Goal: Information Seeking & Learning: Find specific page/section

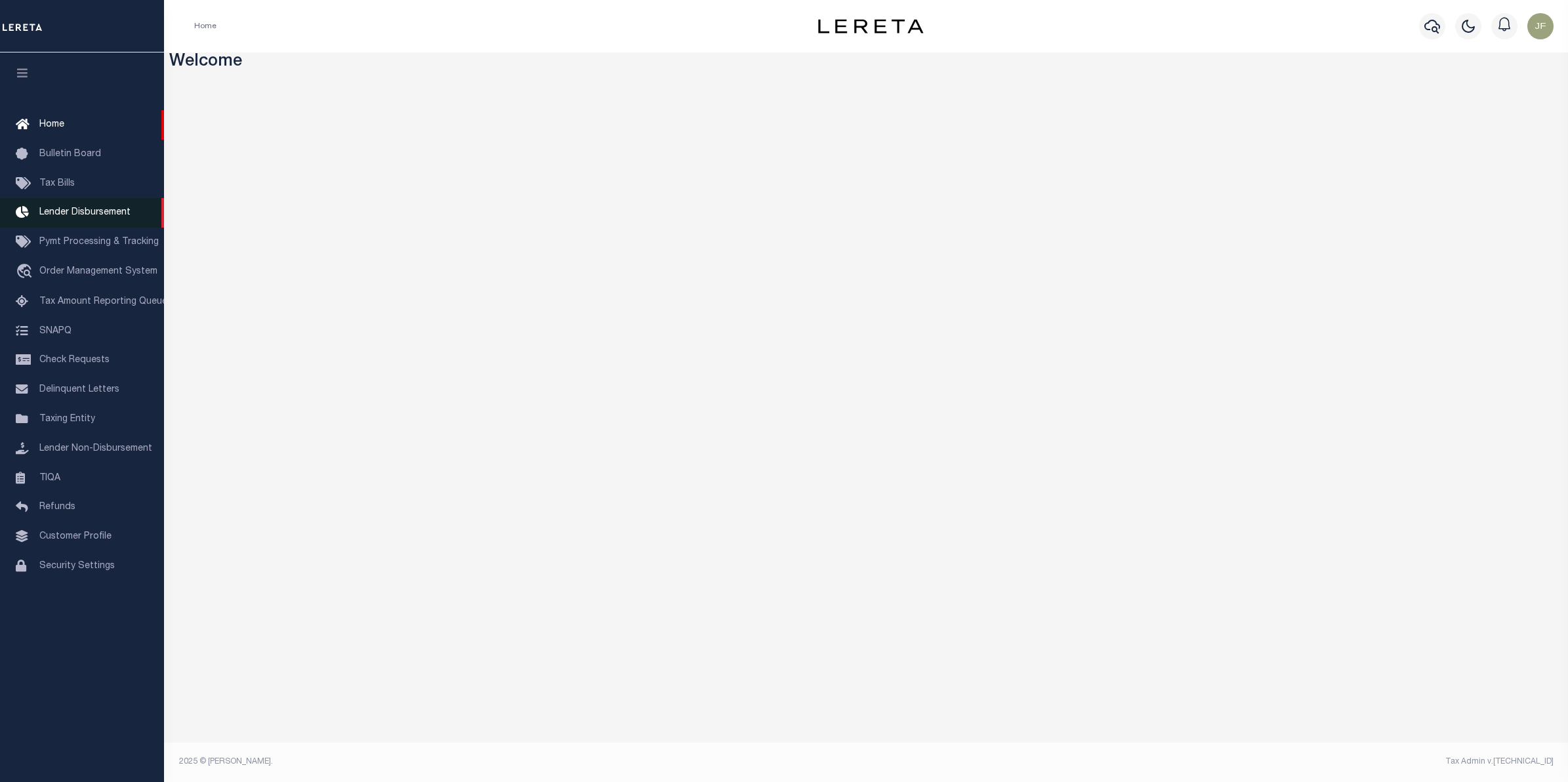
click at [94, 215] on span "Lender Disbursement" at bounding box center [85, 212] width 91 height 10
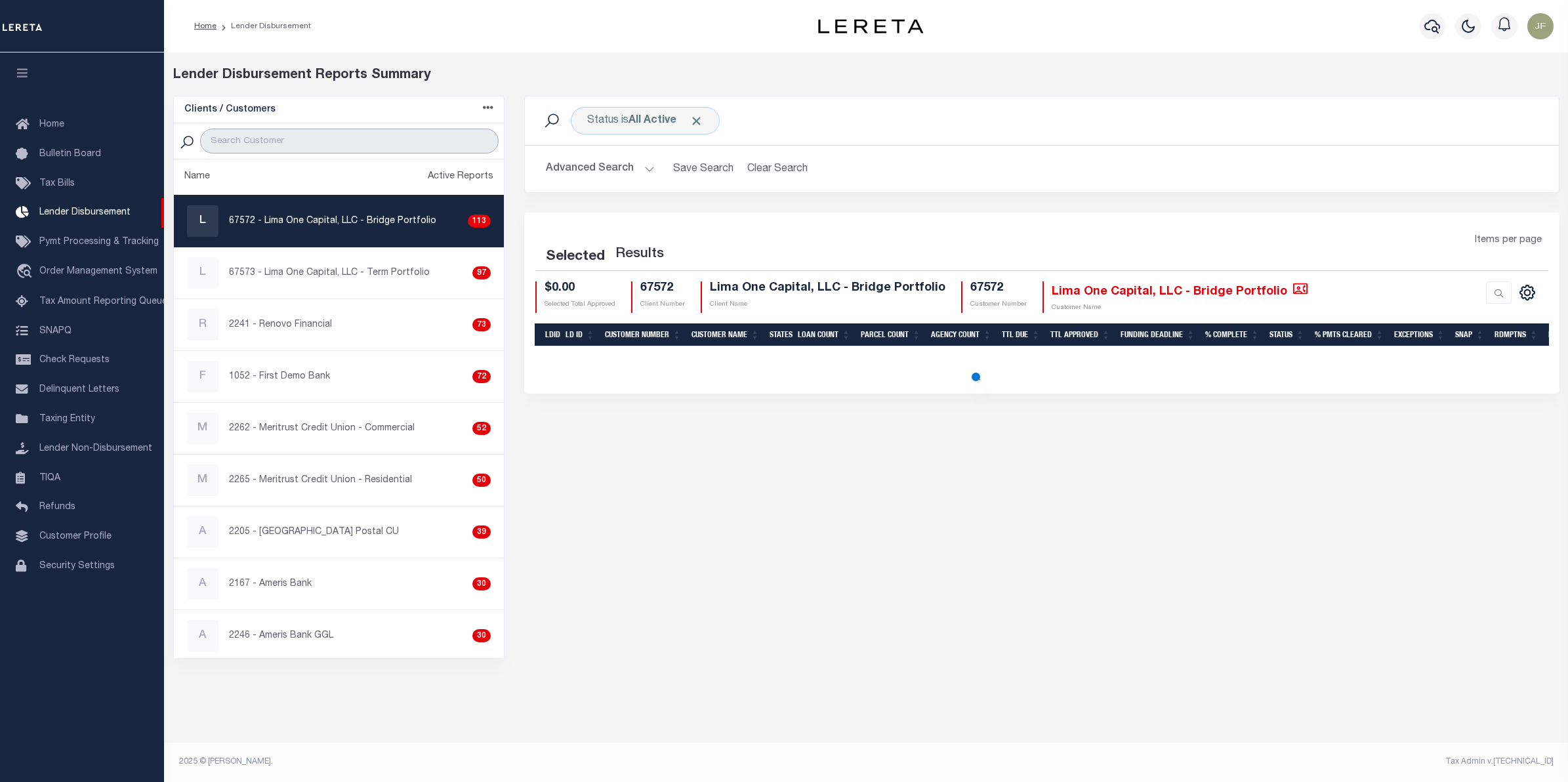
click at [336, 137] on input "search" at bounding box center [349, 141] width 299 height 25
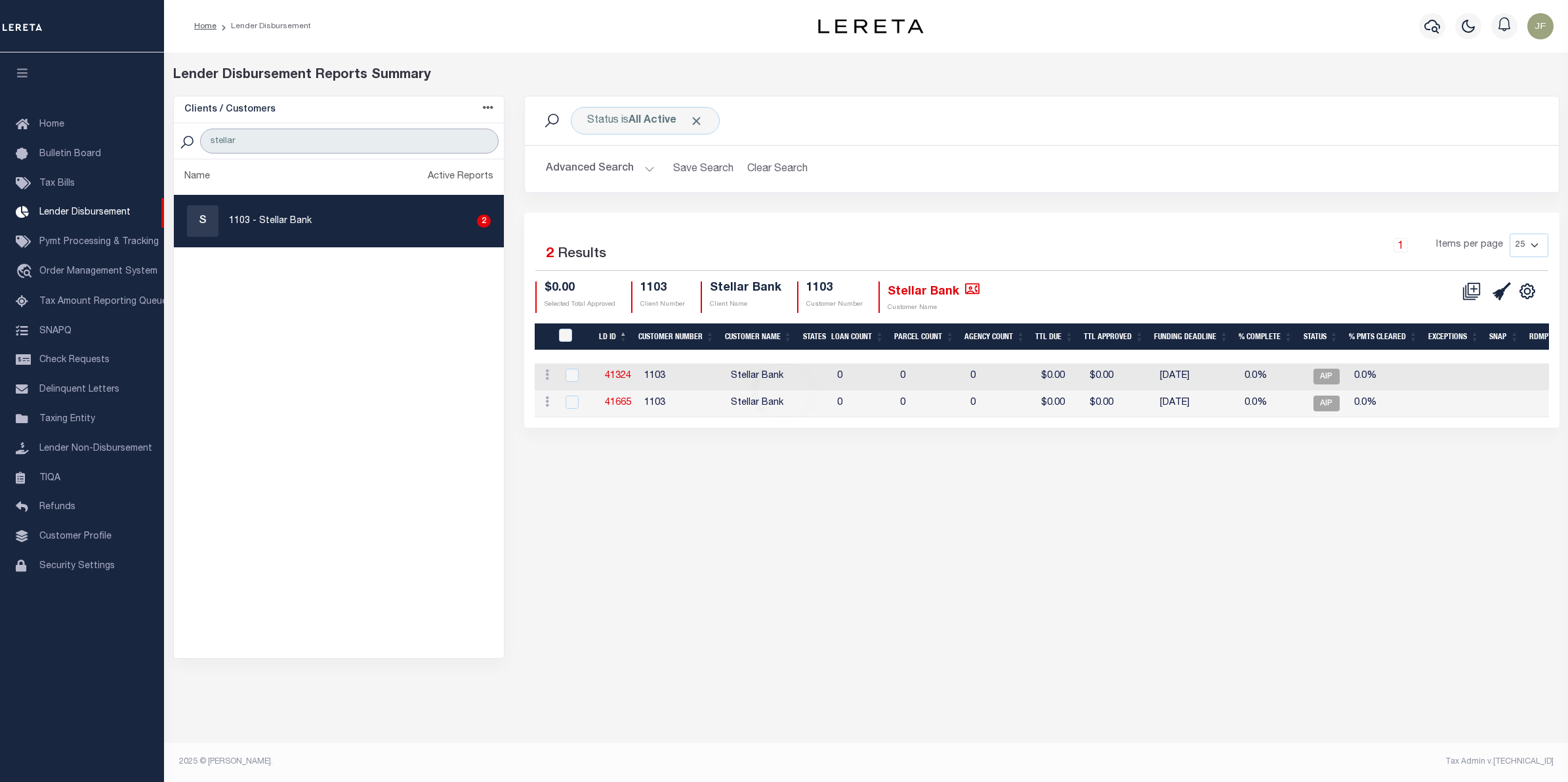
type input "stellar"
click at [325, 210] on div "S 1103 - Stellar Bank 2" at bounding box center [339, 221] width 304 height 31
checkbox input "true"
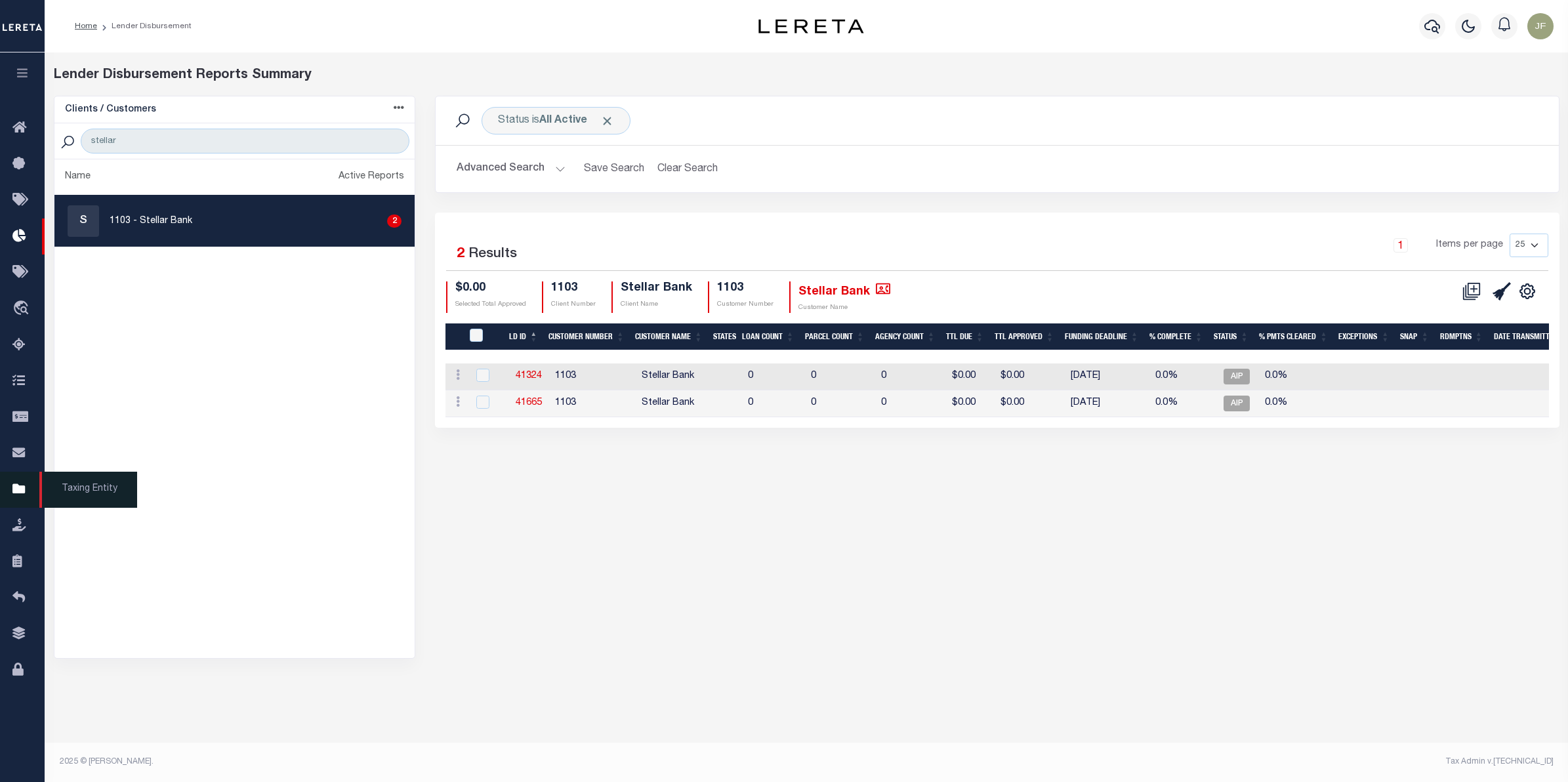
click at [20, 498] on icon at bounding box center [23, 490] width 21 height 16
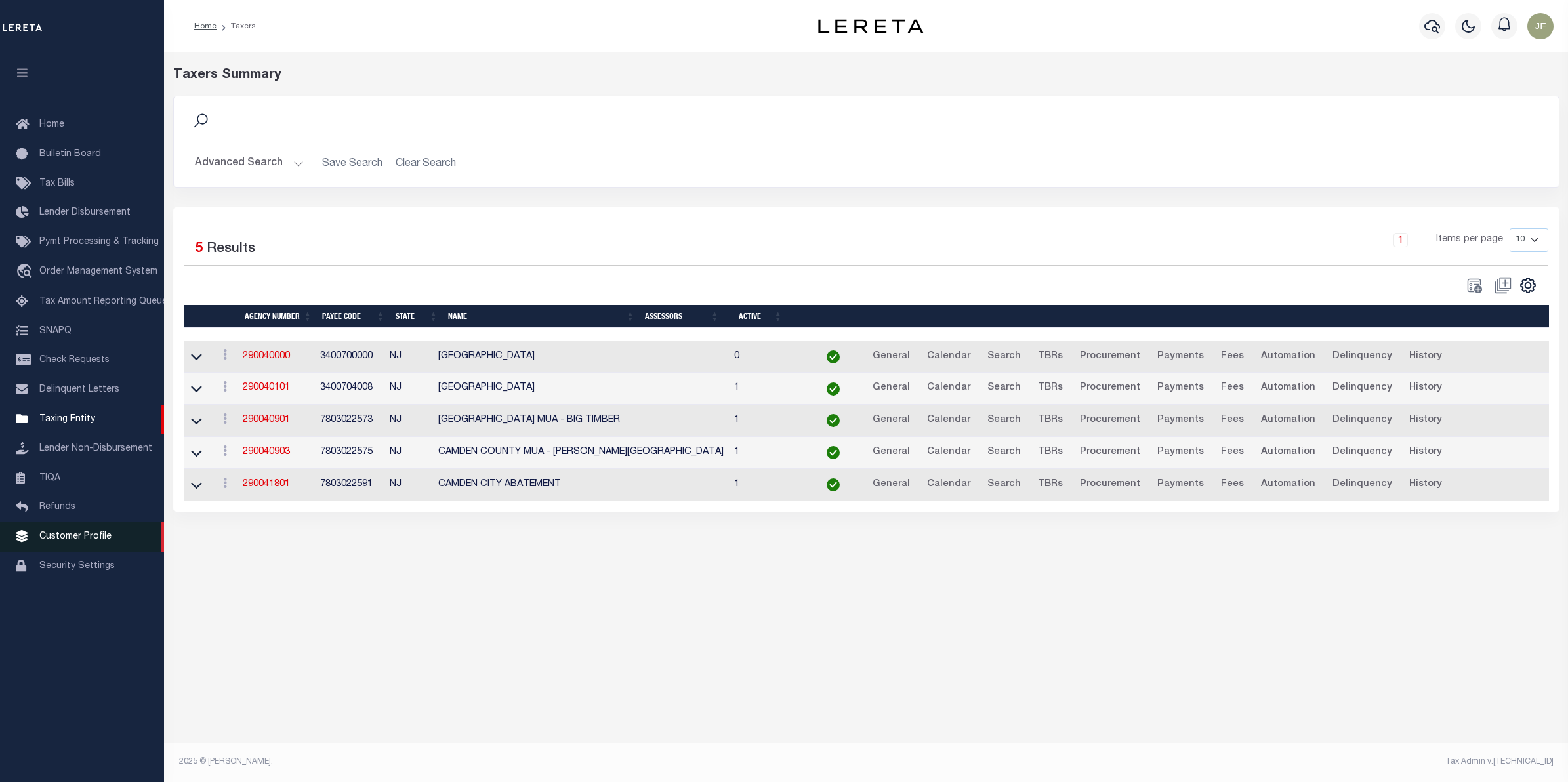
click at [67, 539] on span "Customer Profile" at bounding box center [75, 536] width 72 height 10
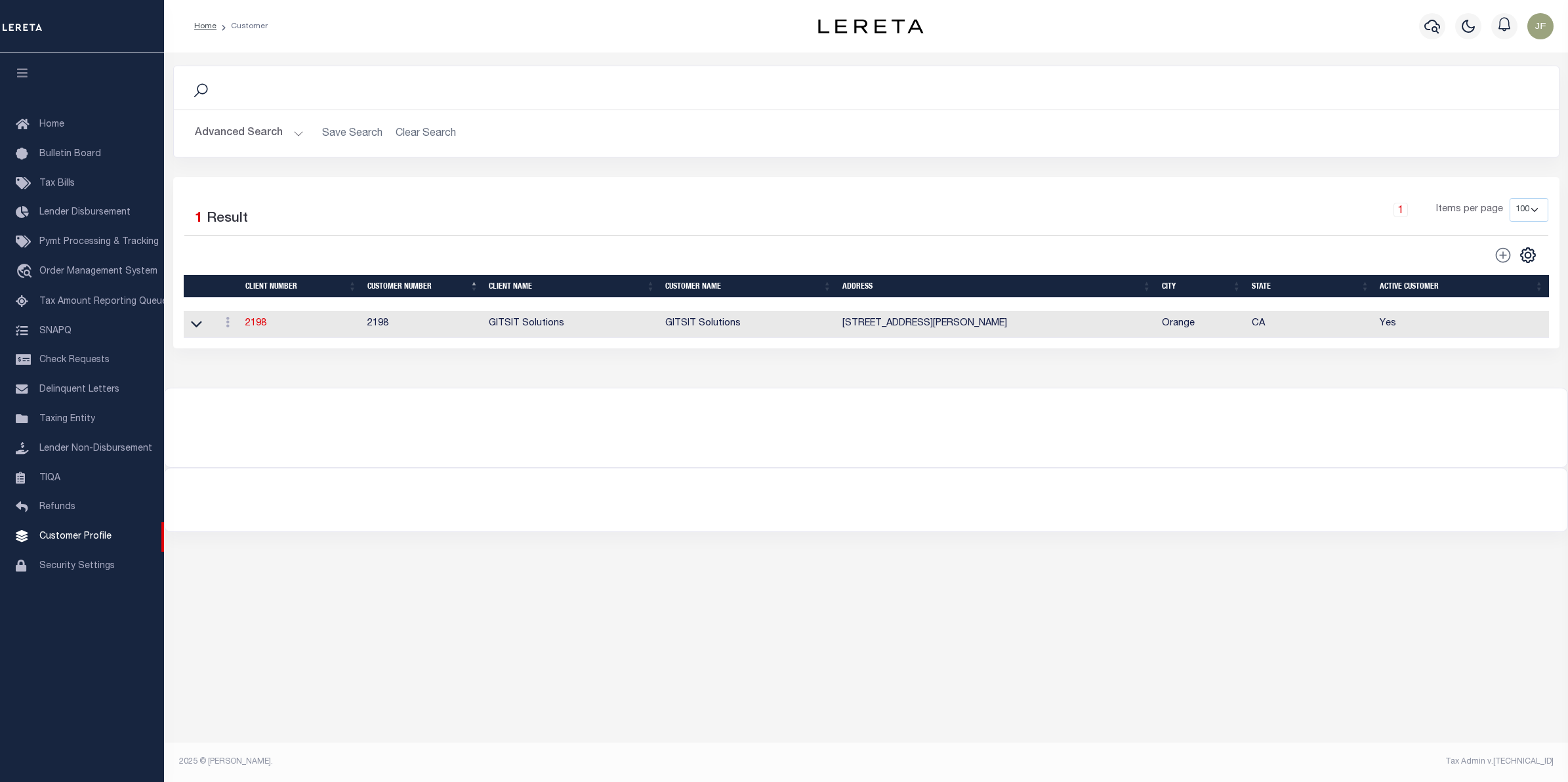
click at [292, 125] on button "Advanced Search" at bounding box center [249, 133] width 109 height 26
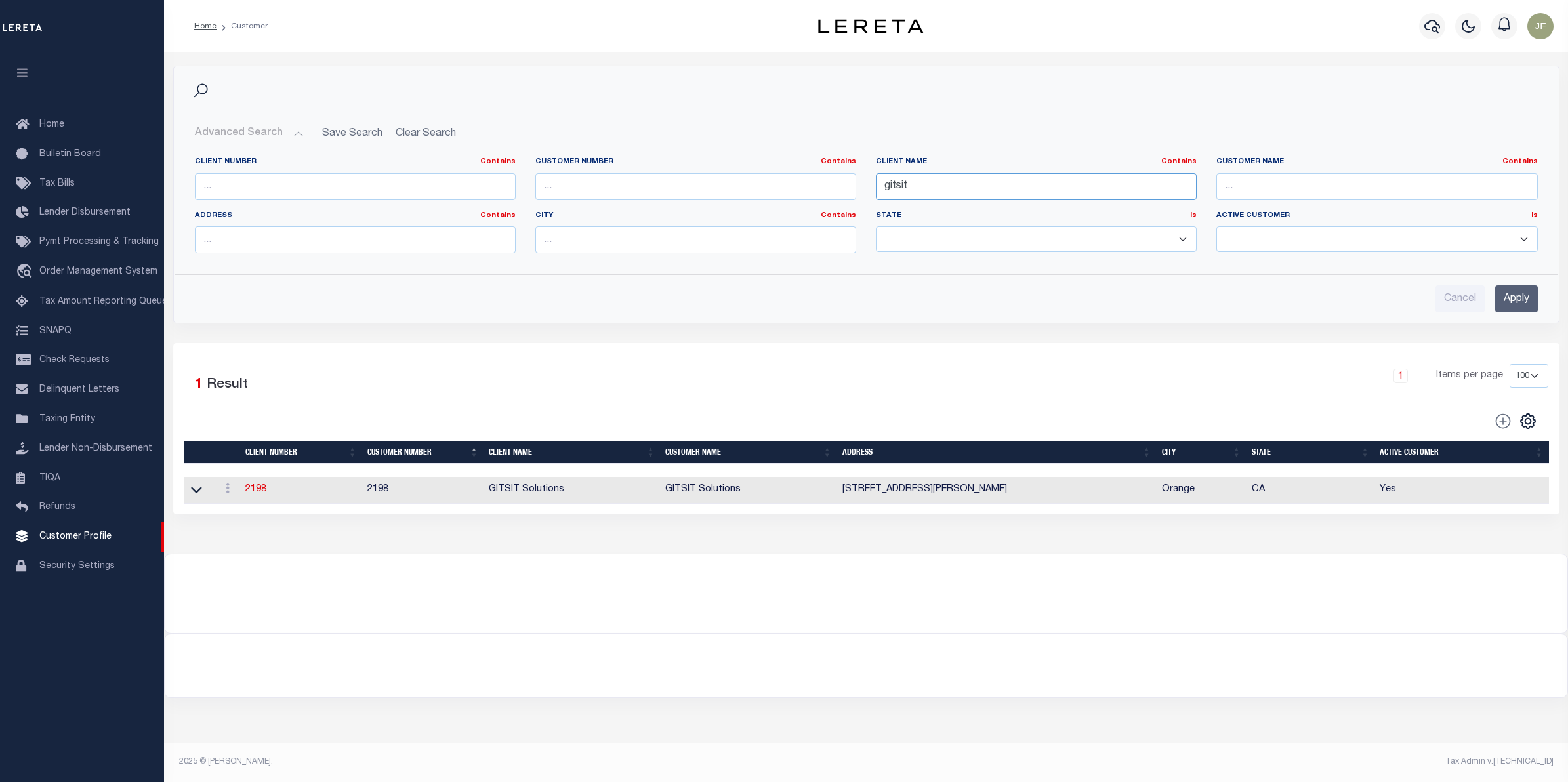
drag, startPoint x: 963, startPoint y: 184, endPoint x: 770, endPoint y: 197, distance: 193.4
click at [779, 197] on div "Client Number Contains Contains Is Customer Number Contains Contains Is Contains" at bounding box center [866, 210] width 1363 height 107
click at [64, 417] on link "Taxing Entity" at bounding box center [82, 420] width 164 height 29
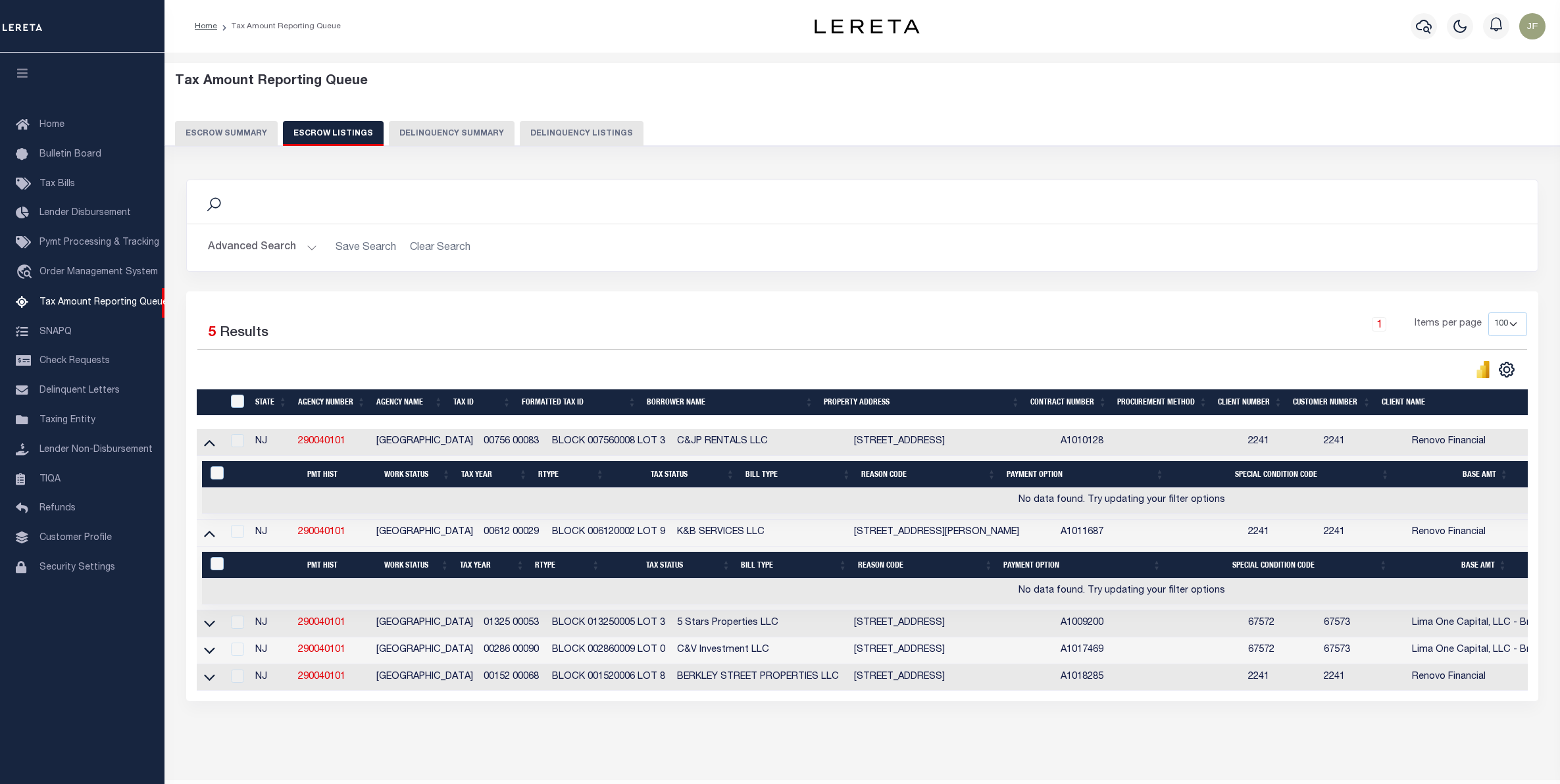
select select
select select "100"
click at [218, 131] on button "Escrow Summary" at bounding box center [227, 133] width 103 height 25
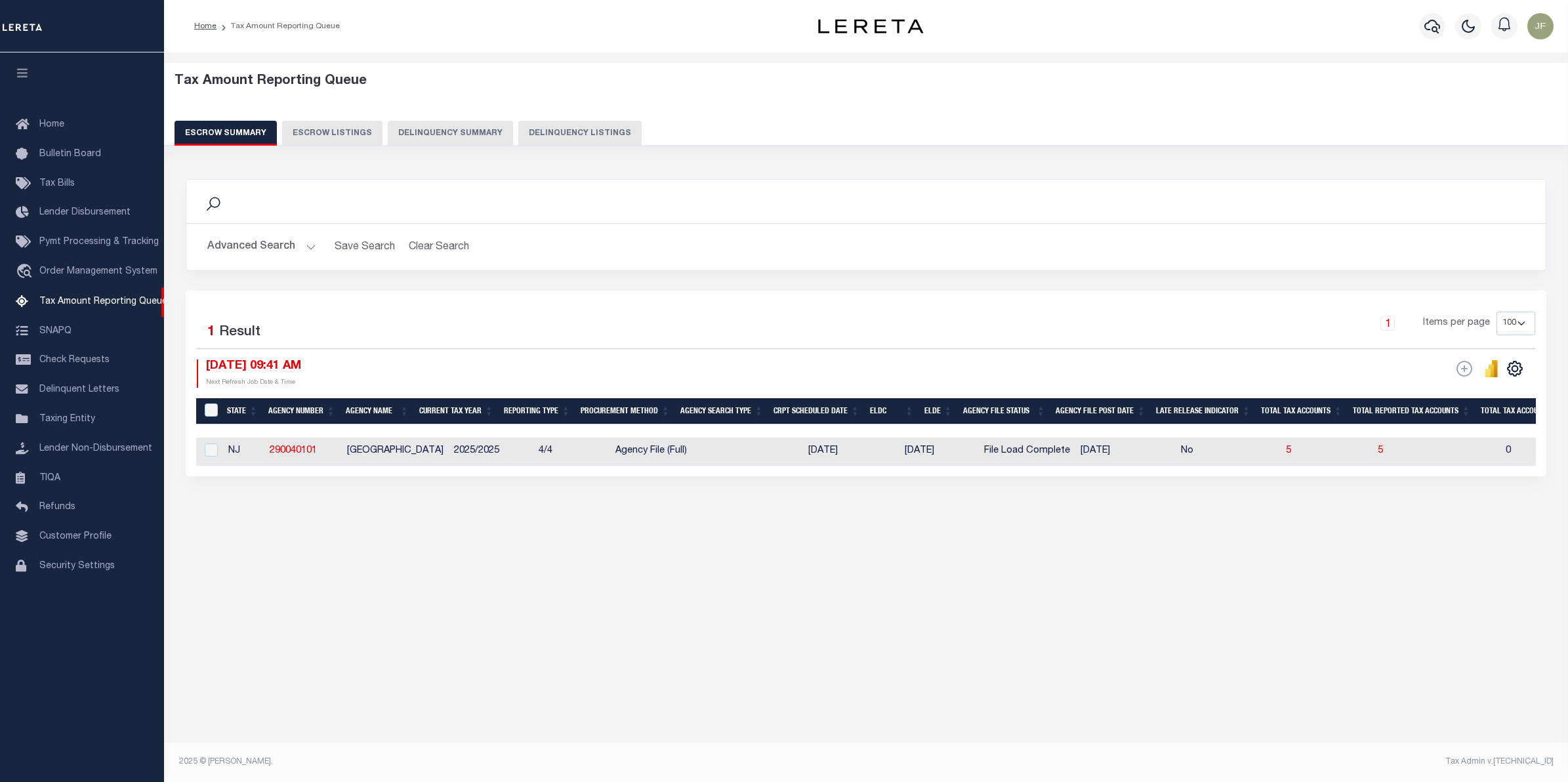
click at [265, 247] on button "Advanced Search" at bounding box center [262, 246] width 109 height 26
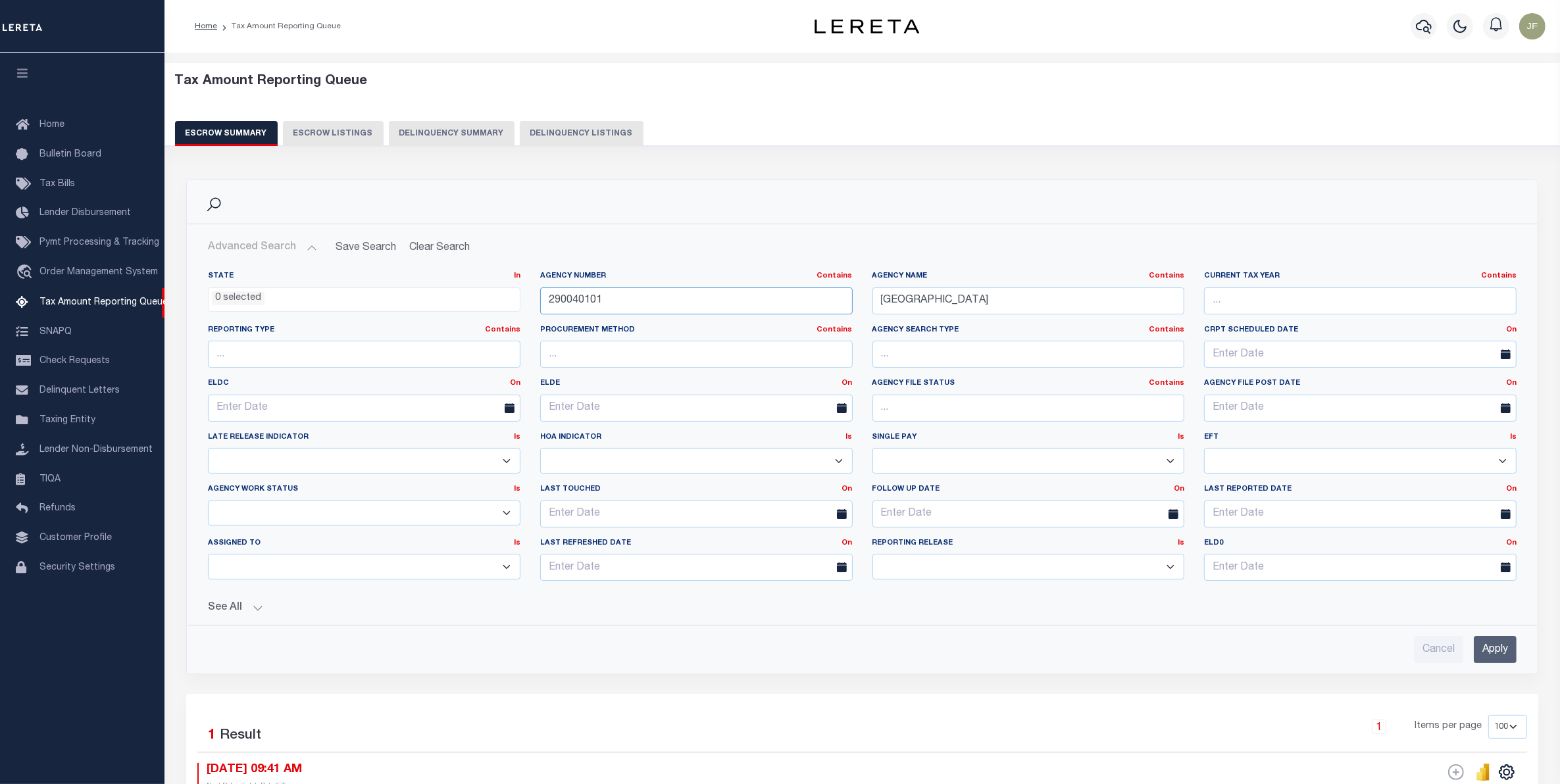
drag, startPoint x: 481, startPoint y: 306, endPoint x: 273, endPoint y: 308, distance: 208.0
click at [279, 309] on div "State In In AK AL AR AZ CA CO CT DC DE FL GA GU HI IA ID IL IN KS KY LA MA MD M…" at bounding box center [862, 431] width 1328 height 320
drag, startPoint x: 1011, startPoint y: 293, endPoint x: 715, endPoint y: 299, distance: 296.1
click at [715, 300] on div "State In In AK AL AR AZ CA CO CT DC DE FL GA GU HI IA ID IL IN KS KY LA MA MD M…" at bounding box center [862, 431] width 1328 height 320
click at [889, 303] on input "text" at bounding box center [1029, 300] width 312 height 27
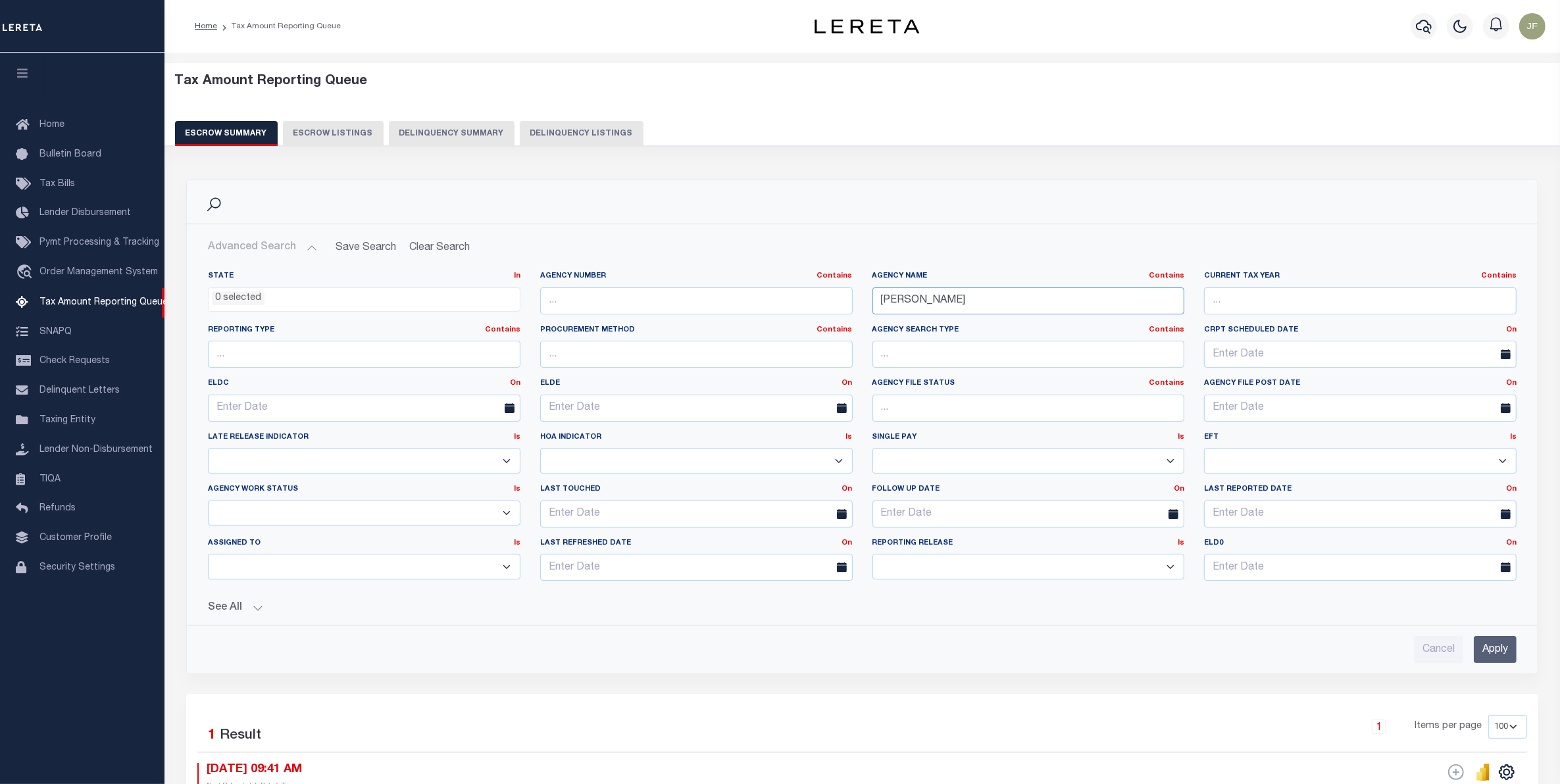
type input "cameron"
click at [1484, 651] on input "Apply" at bounding box center [1495, 649] width 43 height 27
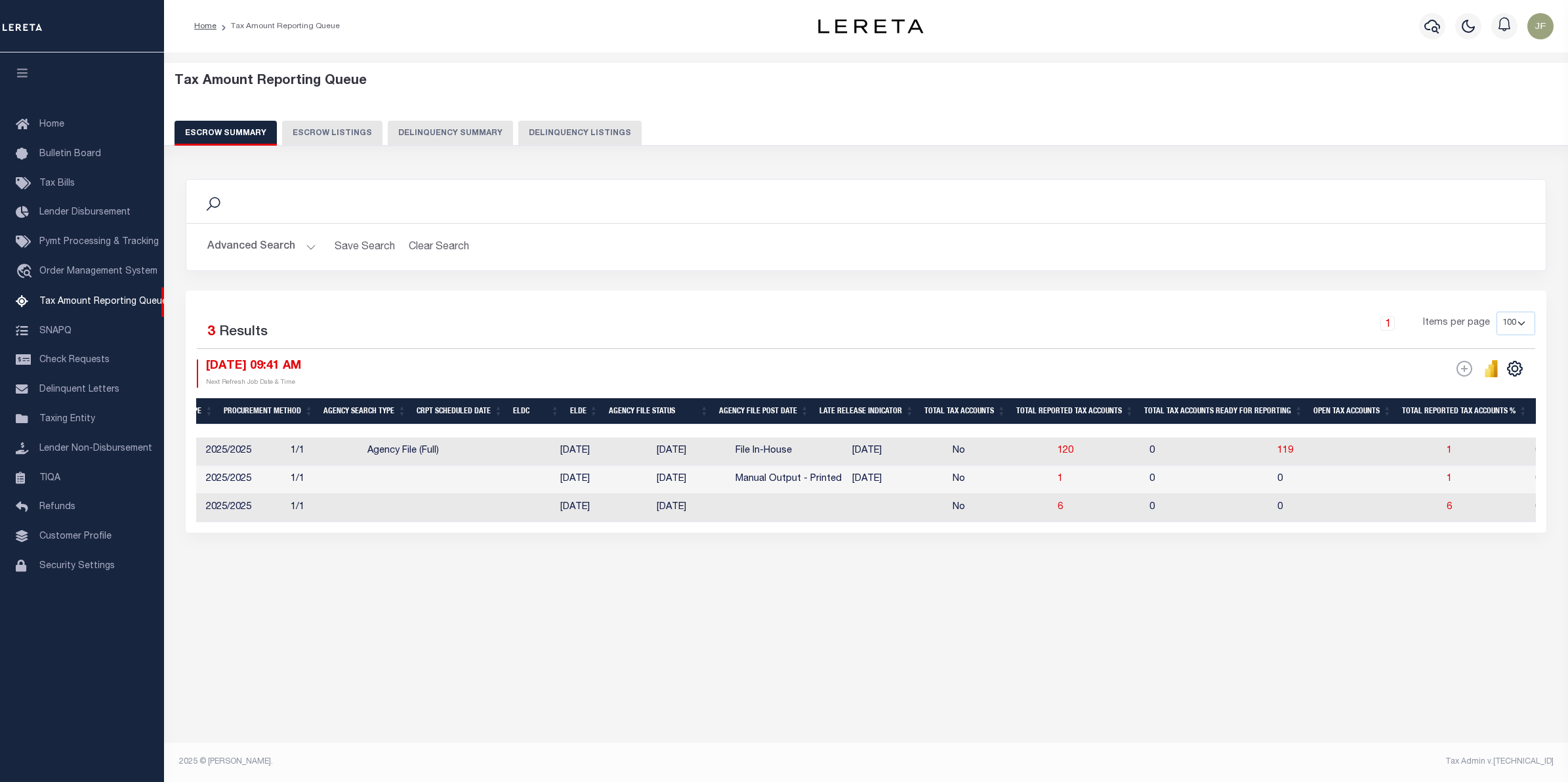
scroll to position [0, 542]
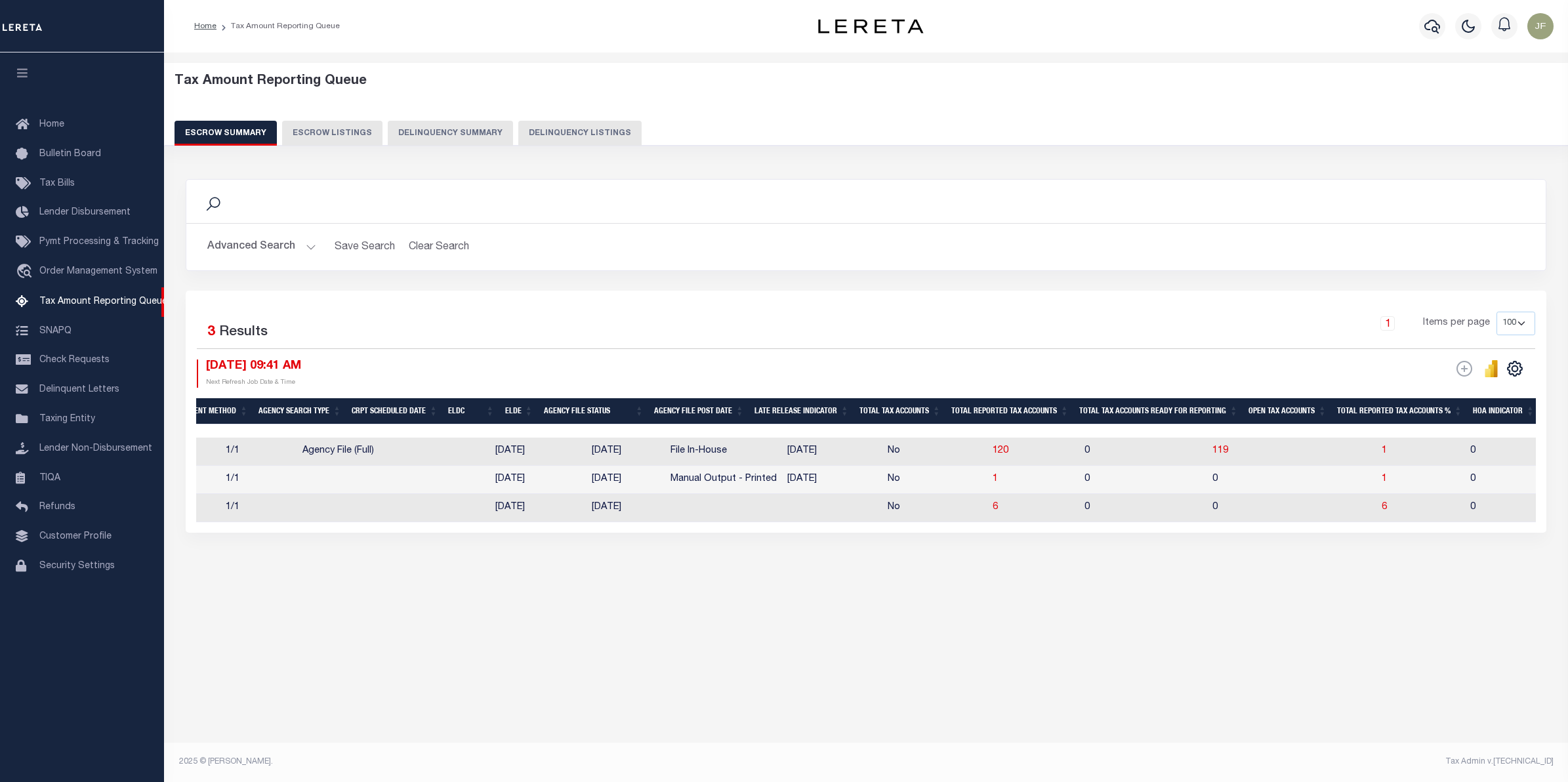
drag, startPoint x: 1064, startPoint y: 534, endPoint x: 1185, endPoint y: 535, distance: 121.0
click at [1185, 533] on div "Selected 3 Results 1 Items per page 10 25 50 100 500 10/15/2025 09:41 AM ESCROW…" at bounding box center [866, 411] width 1360 height 242
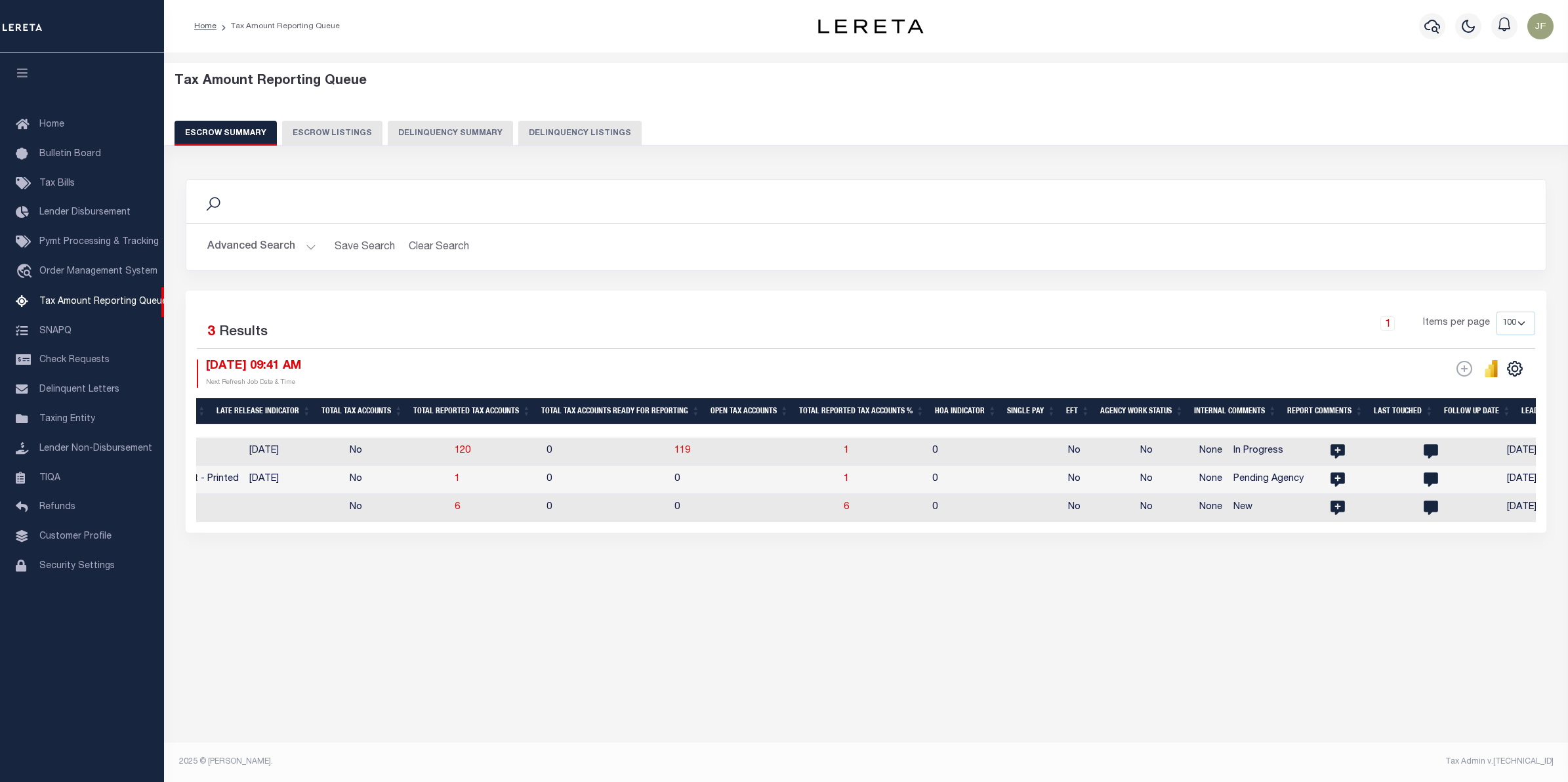
scroll to position [0, 1101]
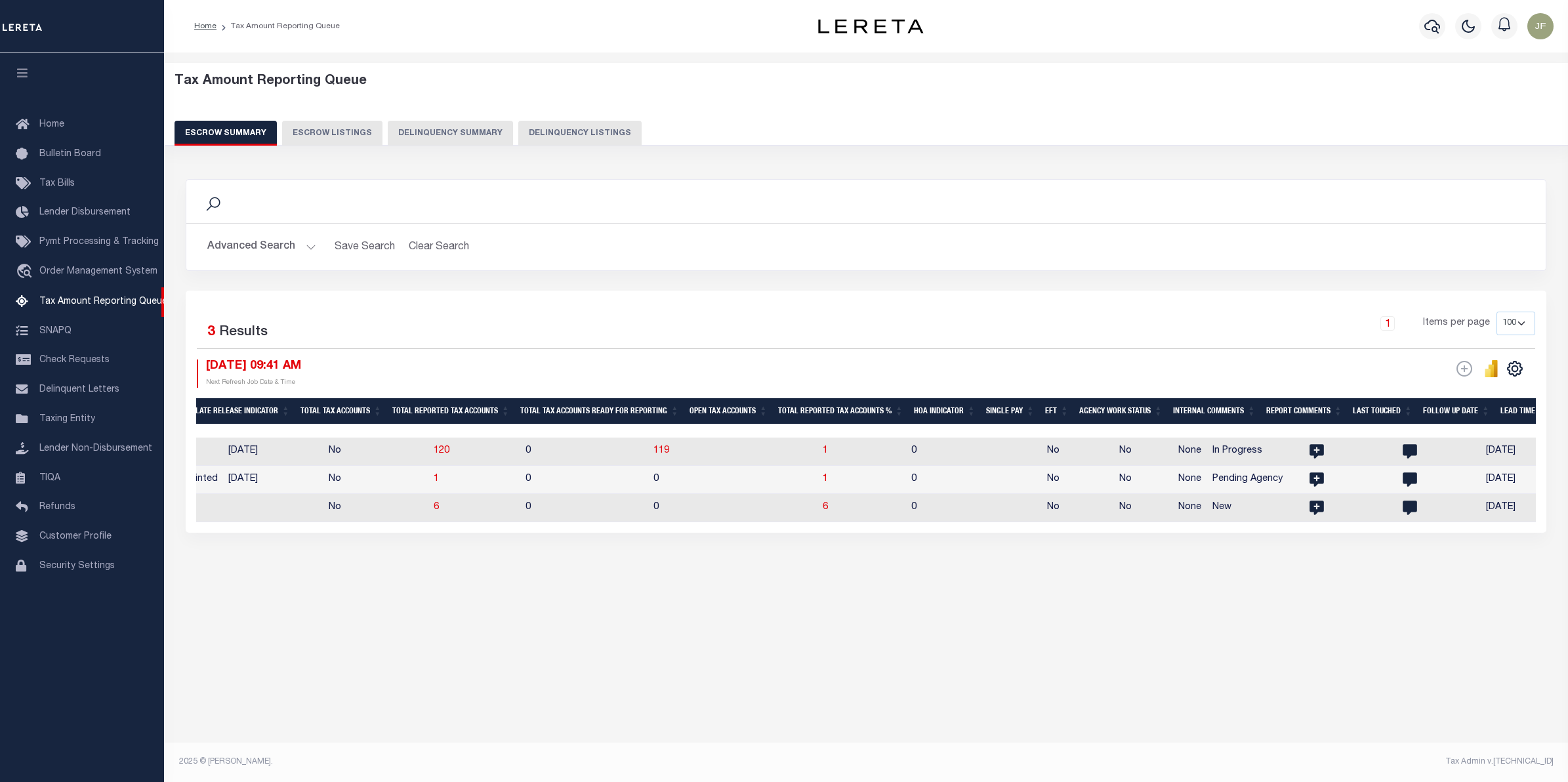
click at [1235, 572] on div "Search Advanced Search Save Search Clear Search EscrowSummaryGridWrapper_dynami…" at bounding box center [866, 368] width 1378 height 406
click at [907, 336] on div "1 Items per page 10 25 50 100 500" at bounding box center [1036, 328] width 999 height 34
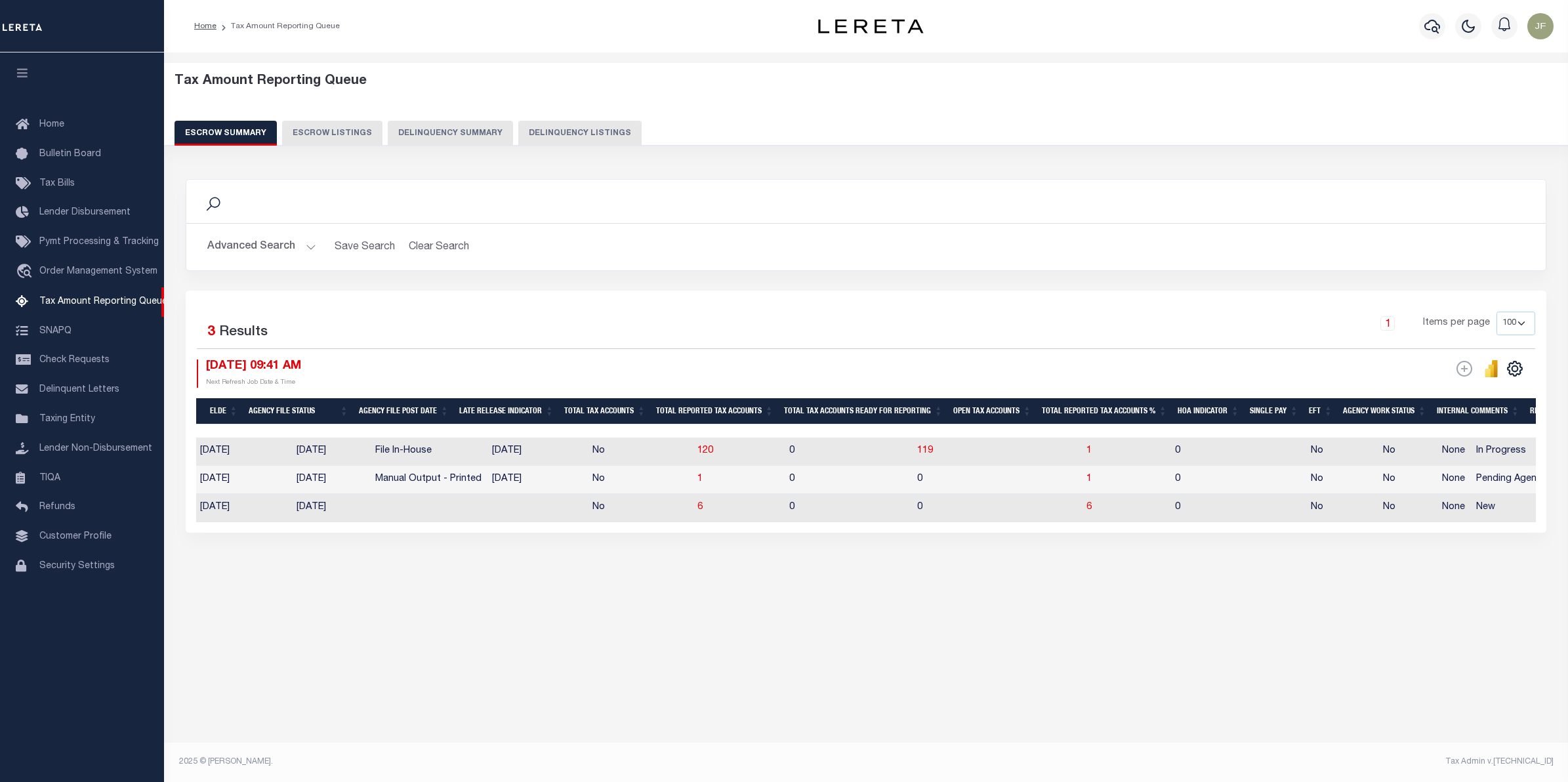
scroll to position [0, 604]
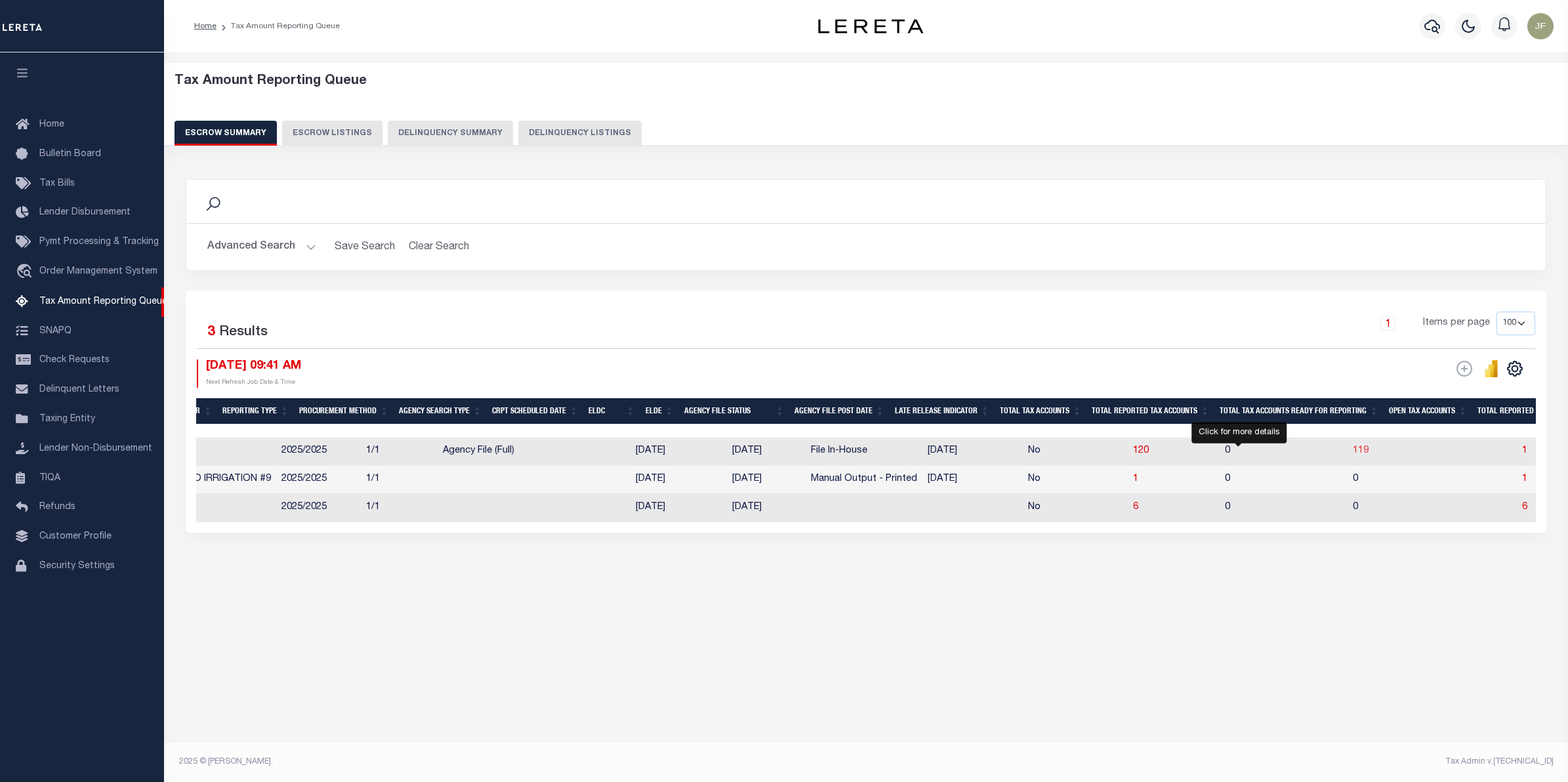
click at [1352, 453] on span "119" at bounding box center [1360, 450] width 16 height 10
select select "100"
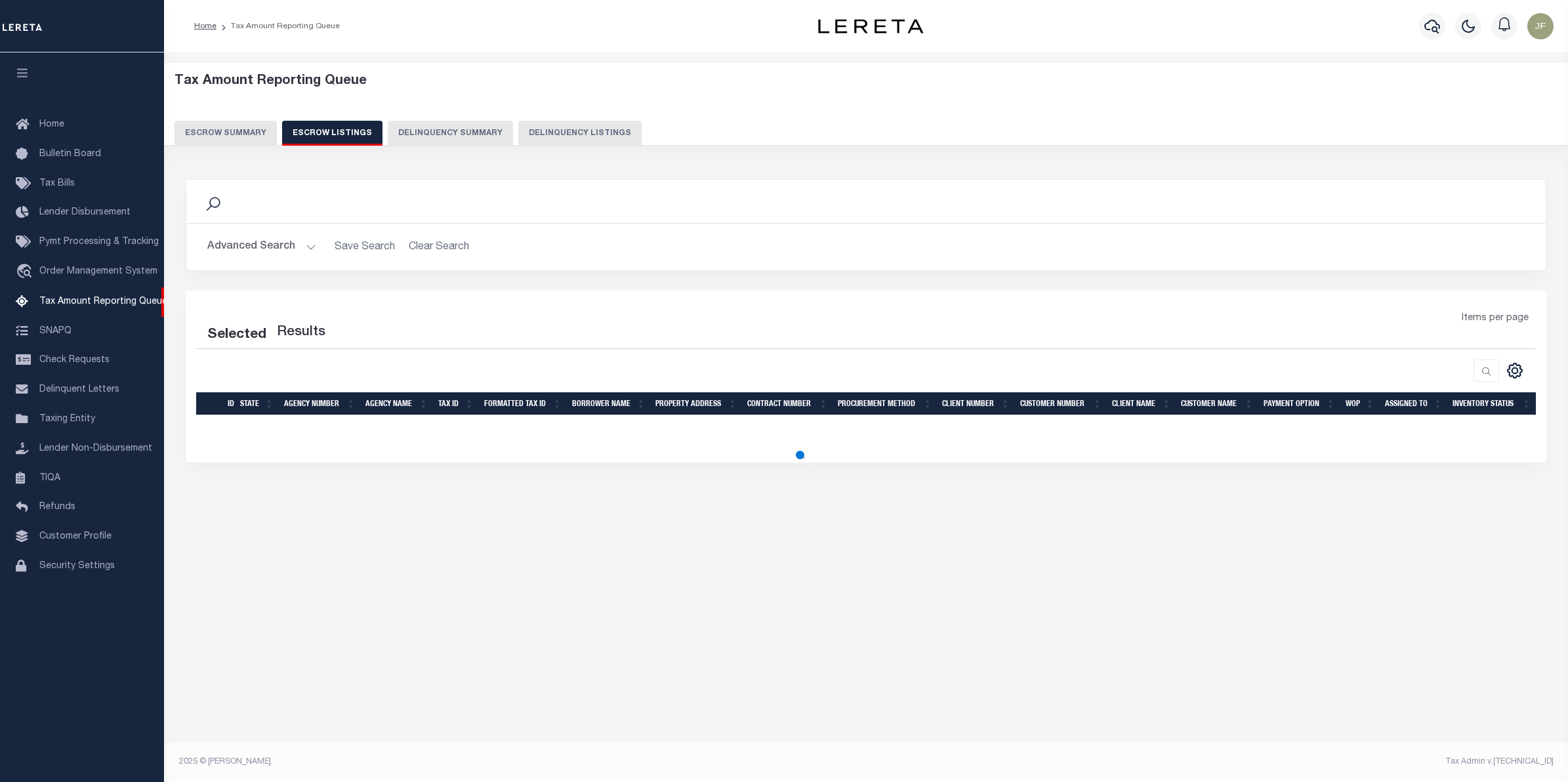
select select "100"
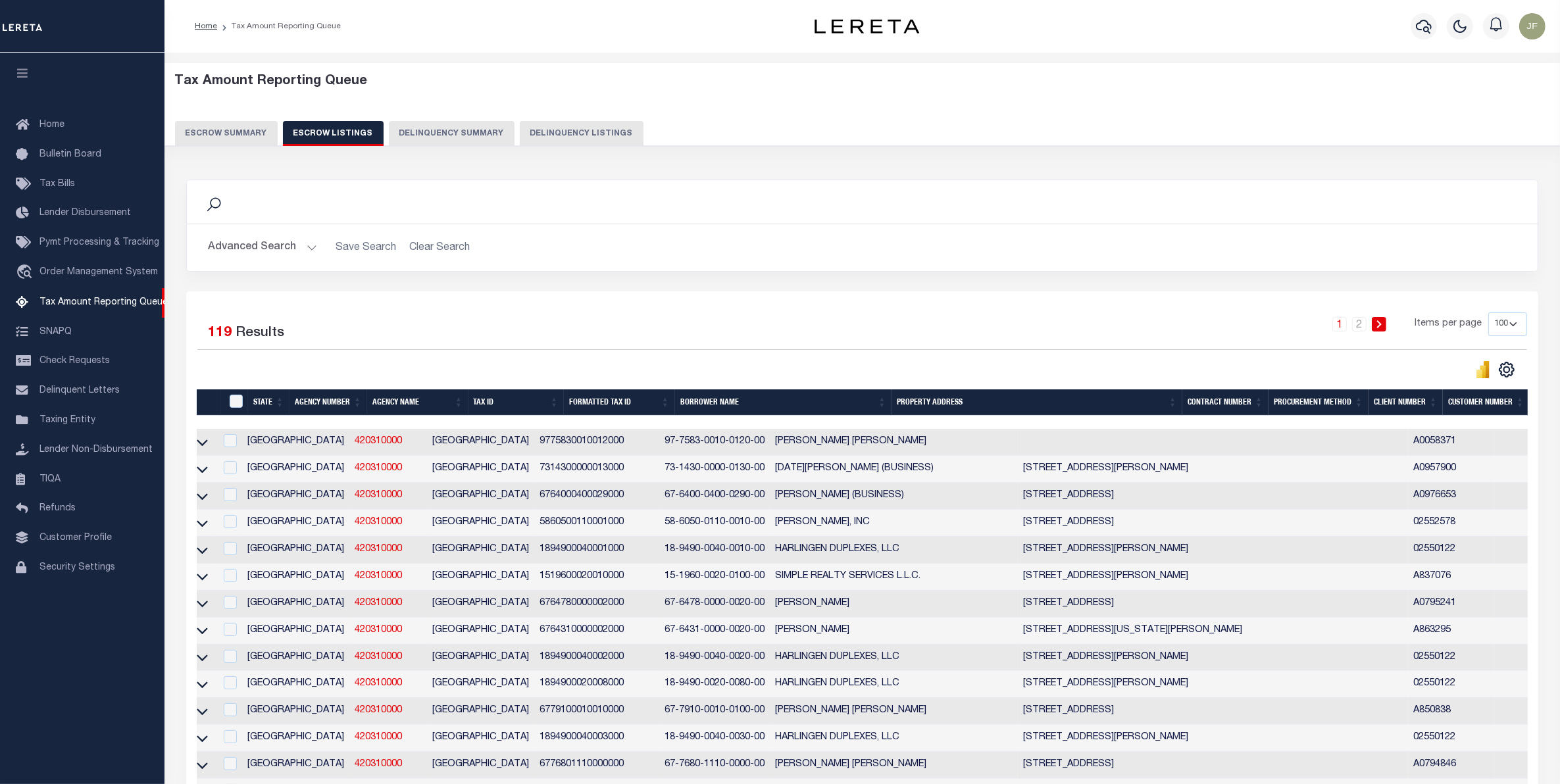
click at [224, 130] on button "Escrow Summary" at bounding box center [227, 133] width 103 height 25
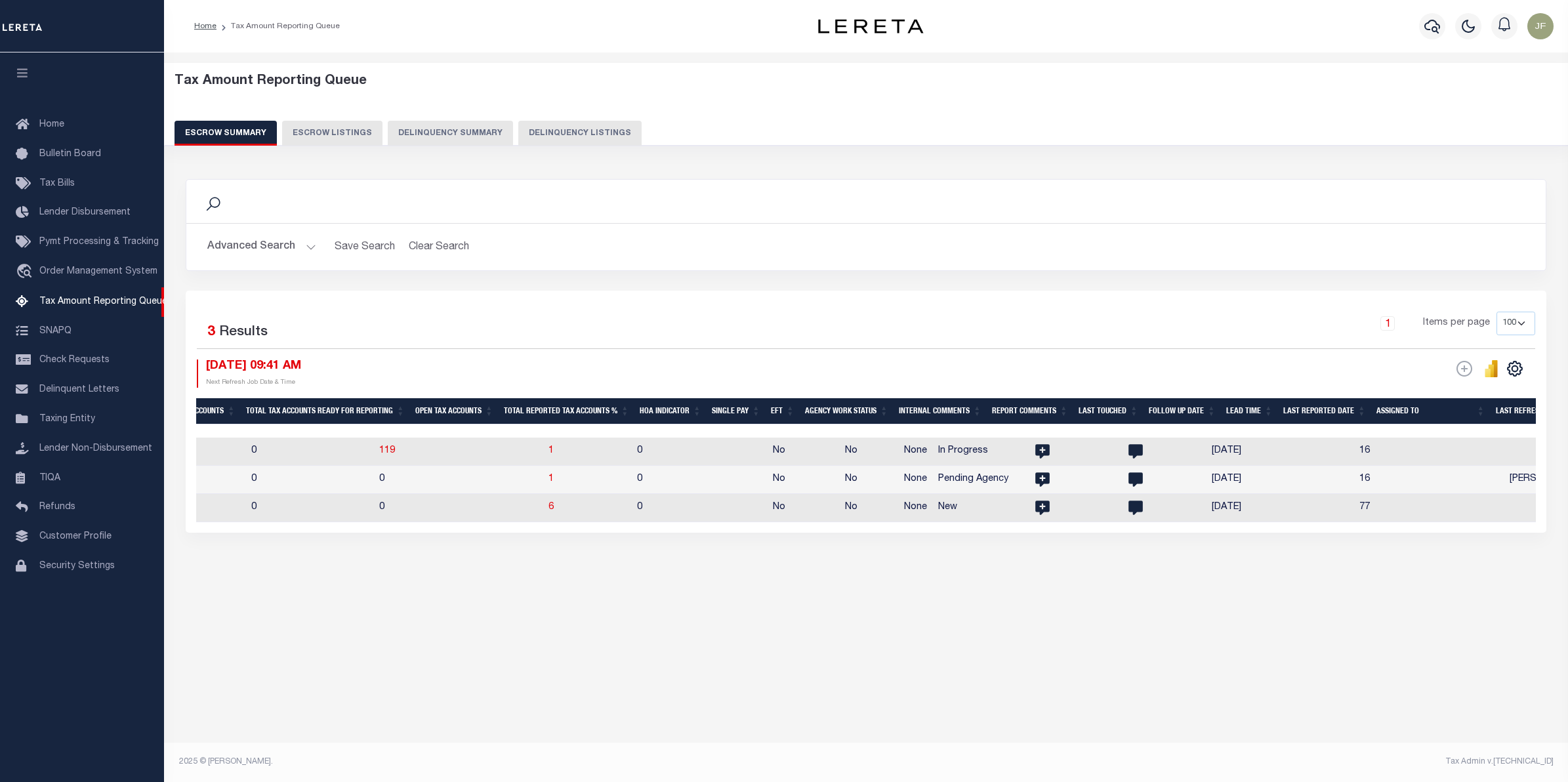
click at [1409, 423] on th "Assigned To" at bounding box center [1430, 411] width 119 height 27
drag, startPoint x: 1415, startPoint y: 430, endPoint x: 1491, endPoint y: 430, distance: 76.0
click at [1491, 430] on div at bounding box center [866, 431] width 1339 height 13
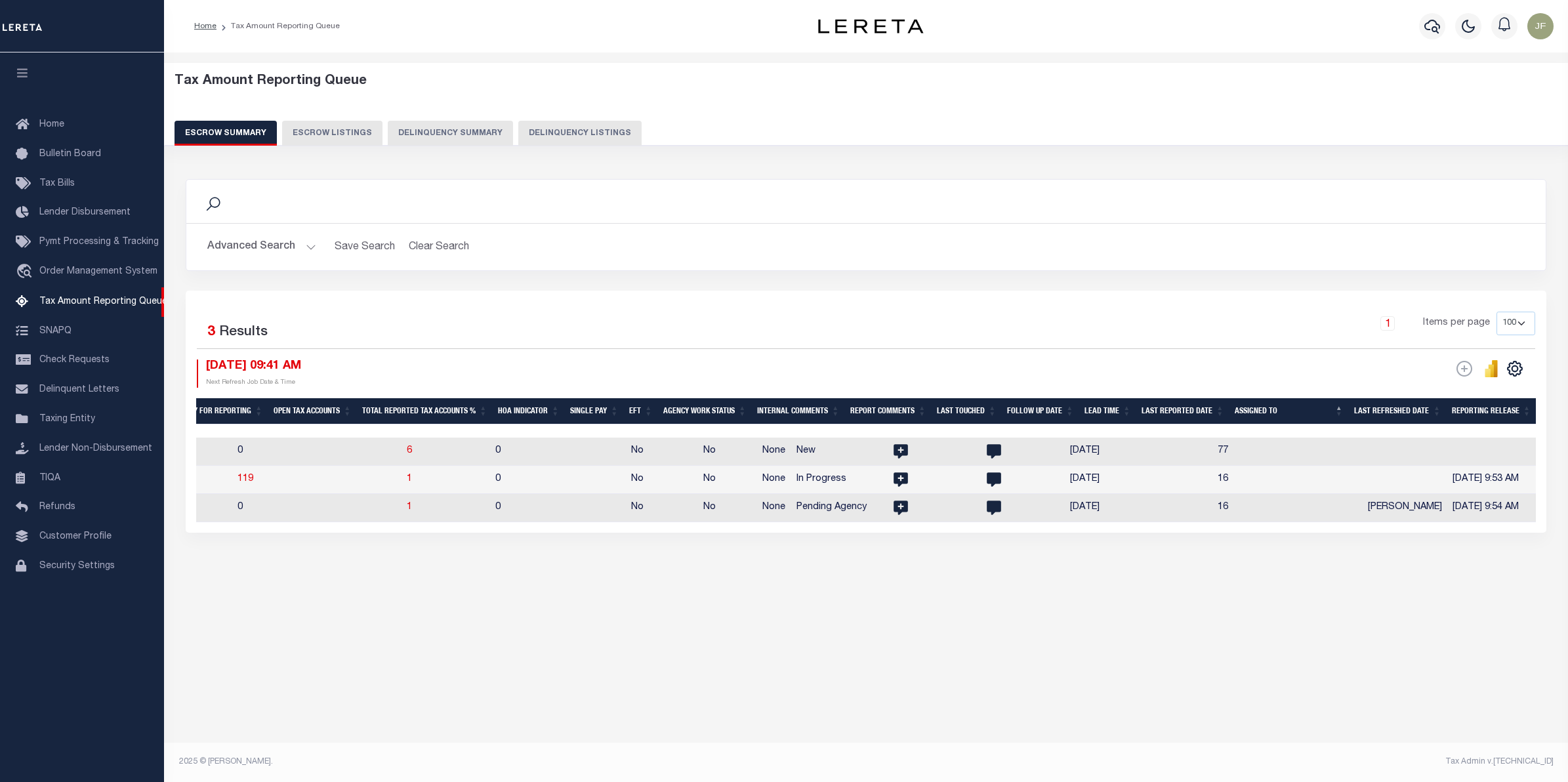
drag, startPoint x: 968, startPoint y: 534, endPoint x: 840, endPoint y: 541, distance: 128.2
click at [840, 533] on div "Selected 3 Results 1 Items per page 10 25 50 100 500 10/15/2025 09:41 AM ESCROW…" at bounding box center [866, 411] width 1360 height 242
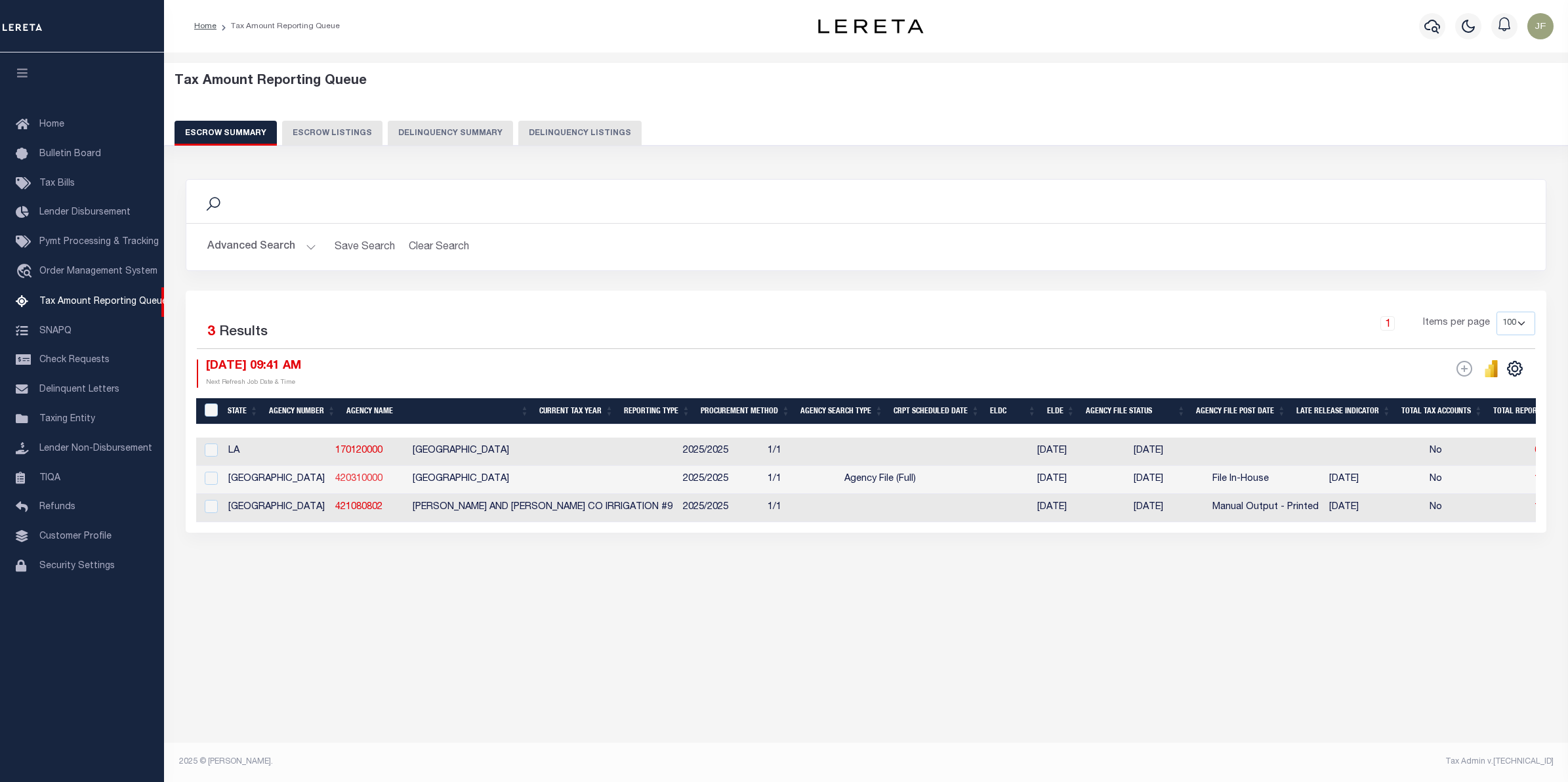
click at [336, 482] on link "420310000" at bounding box center [359, 479] width 48 height 10
checkbox input "true"
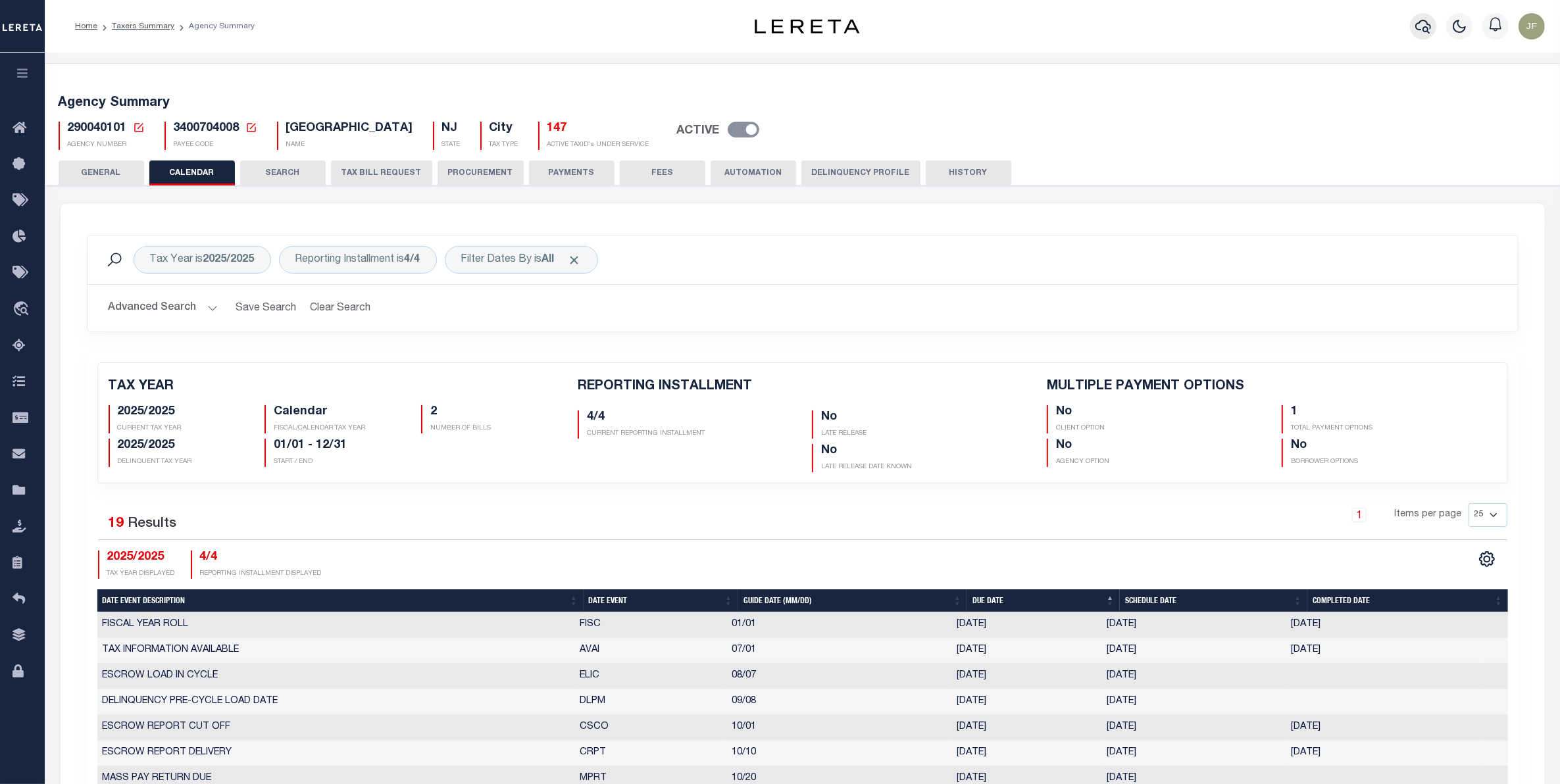
click at [1428, 28] on icon "button" at bounding box center [1423, 26] width 16 height 16
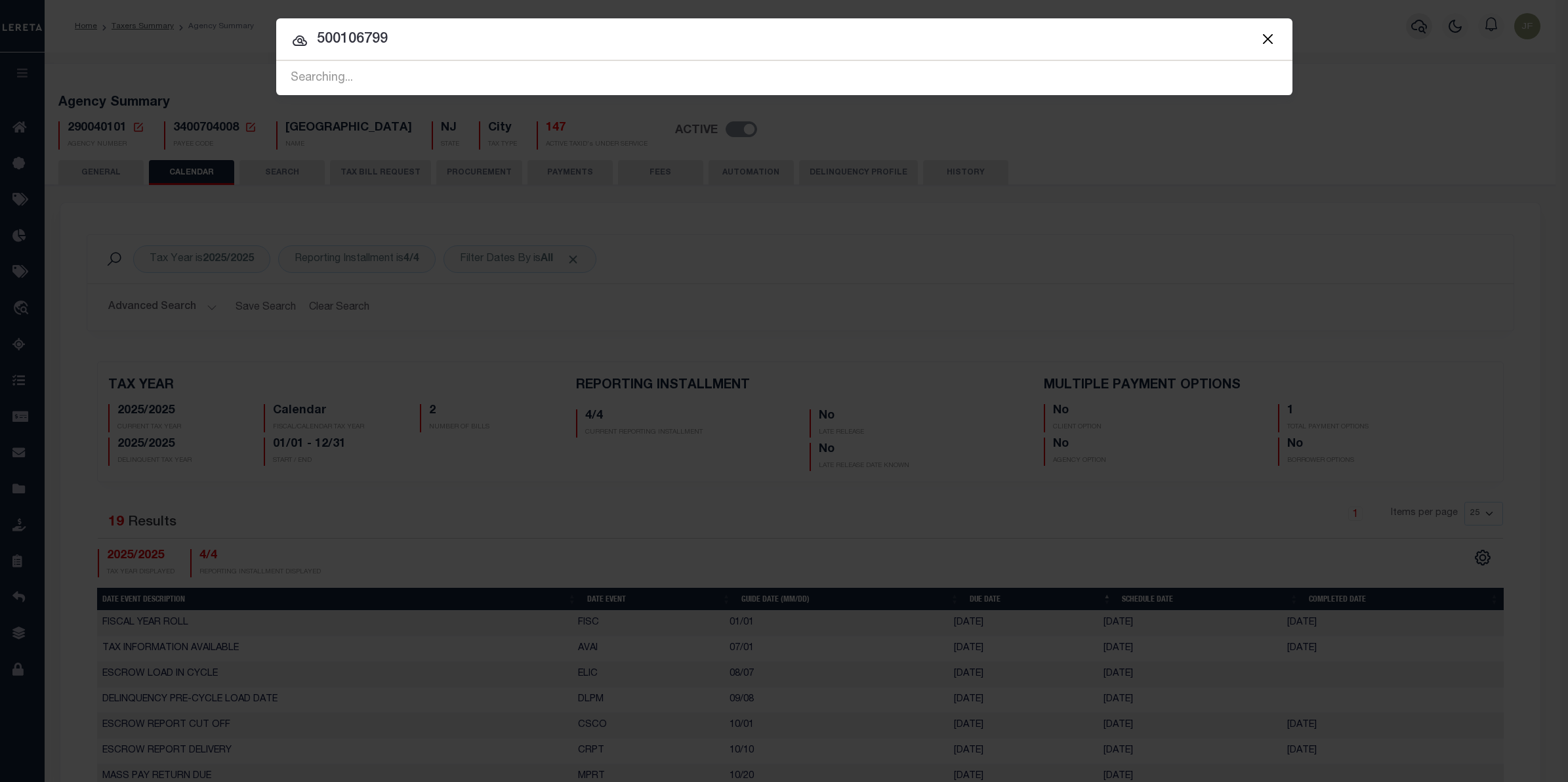
type input "5001067995"
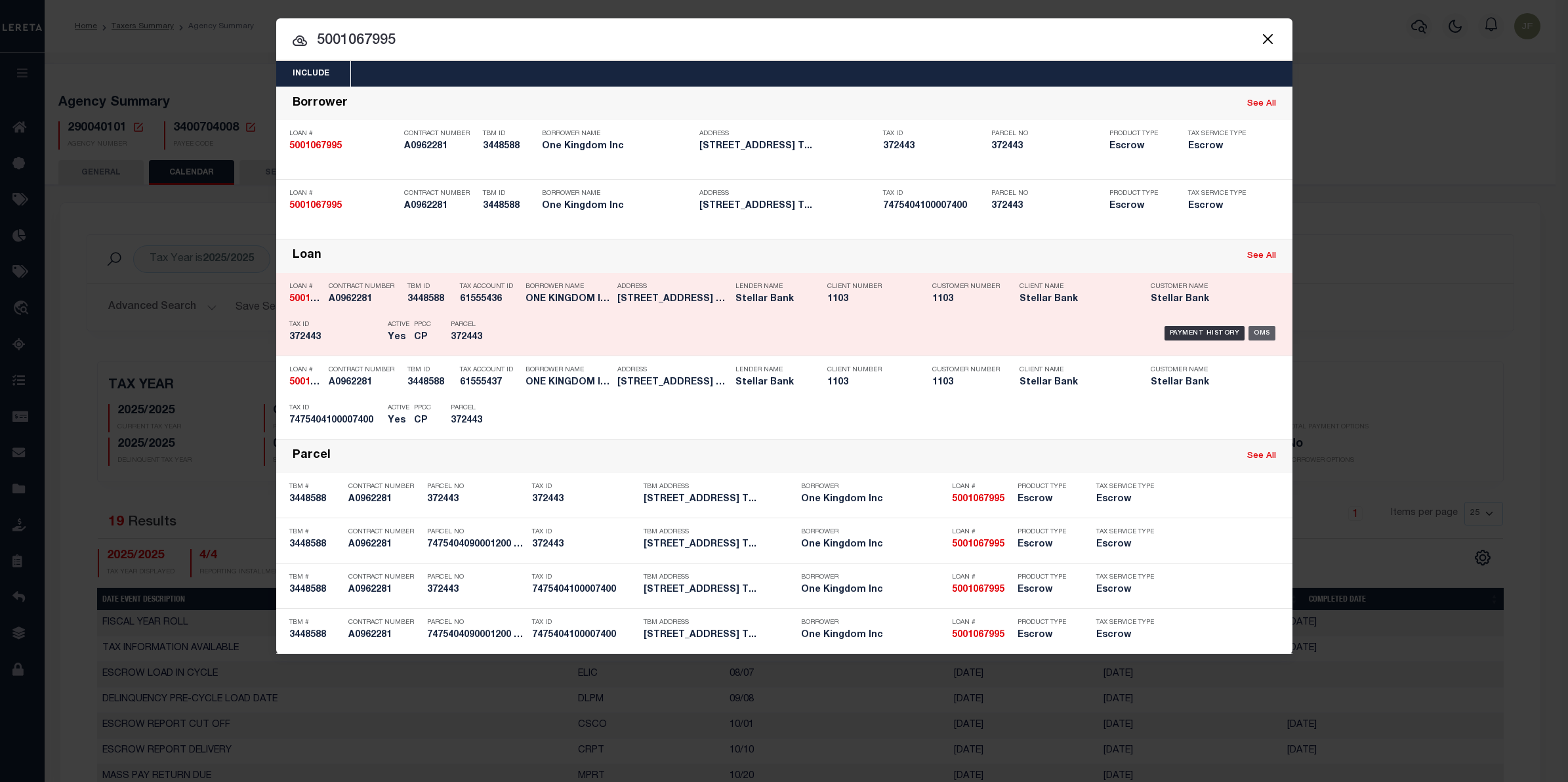
click at [1254, 332] on div "OMS" at bounding box center [1262, 333] width 27 height 15
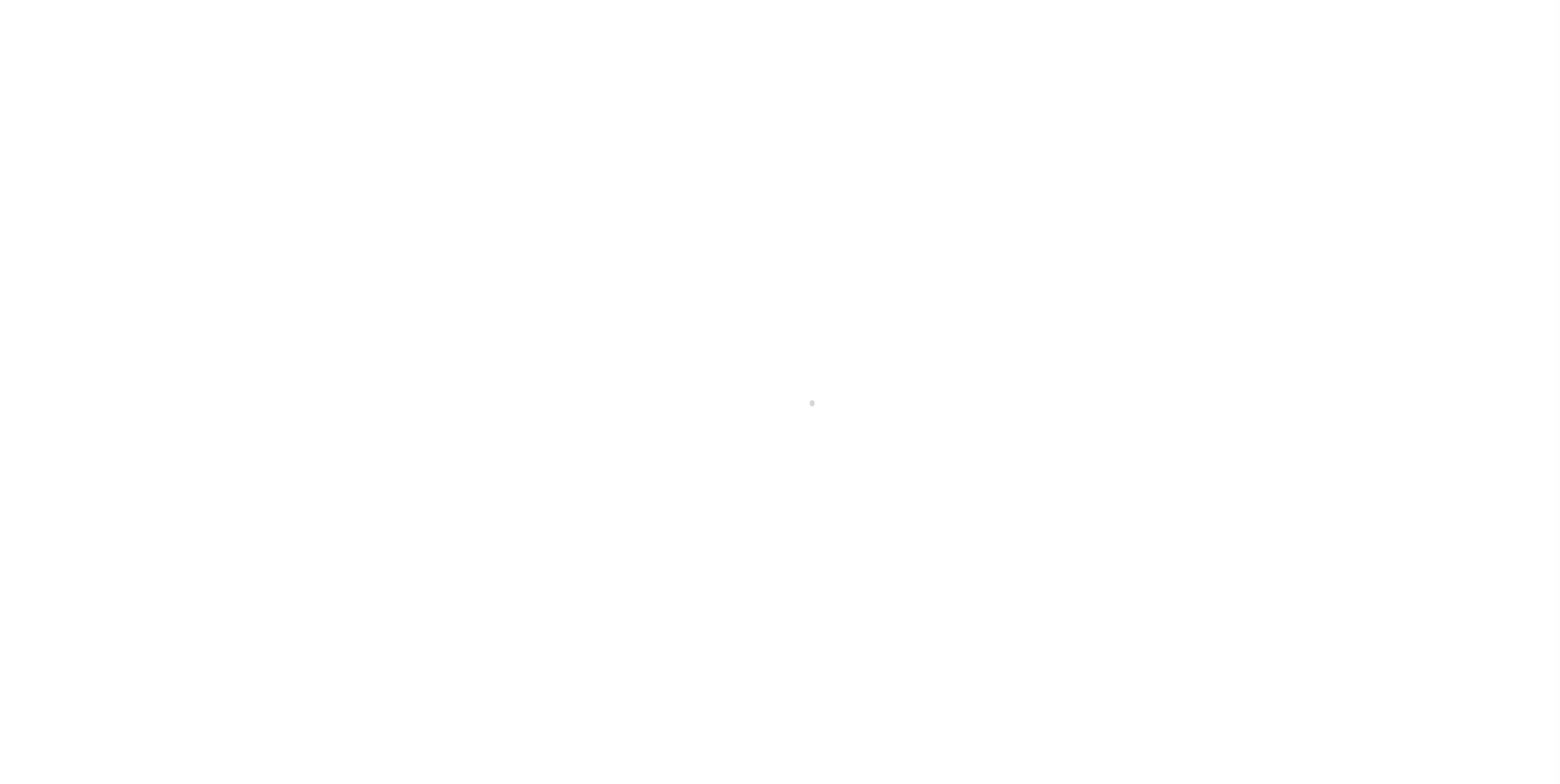
select select "10"
select select "20"
select select "Escrow"
select select "11232"
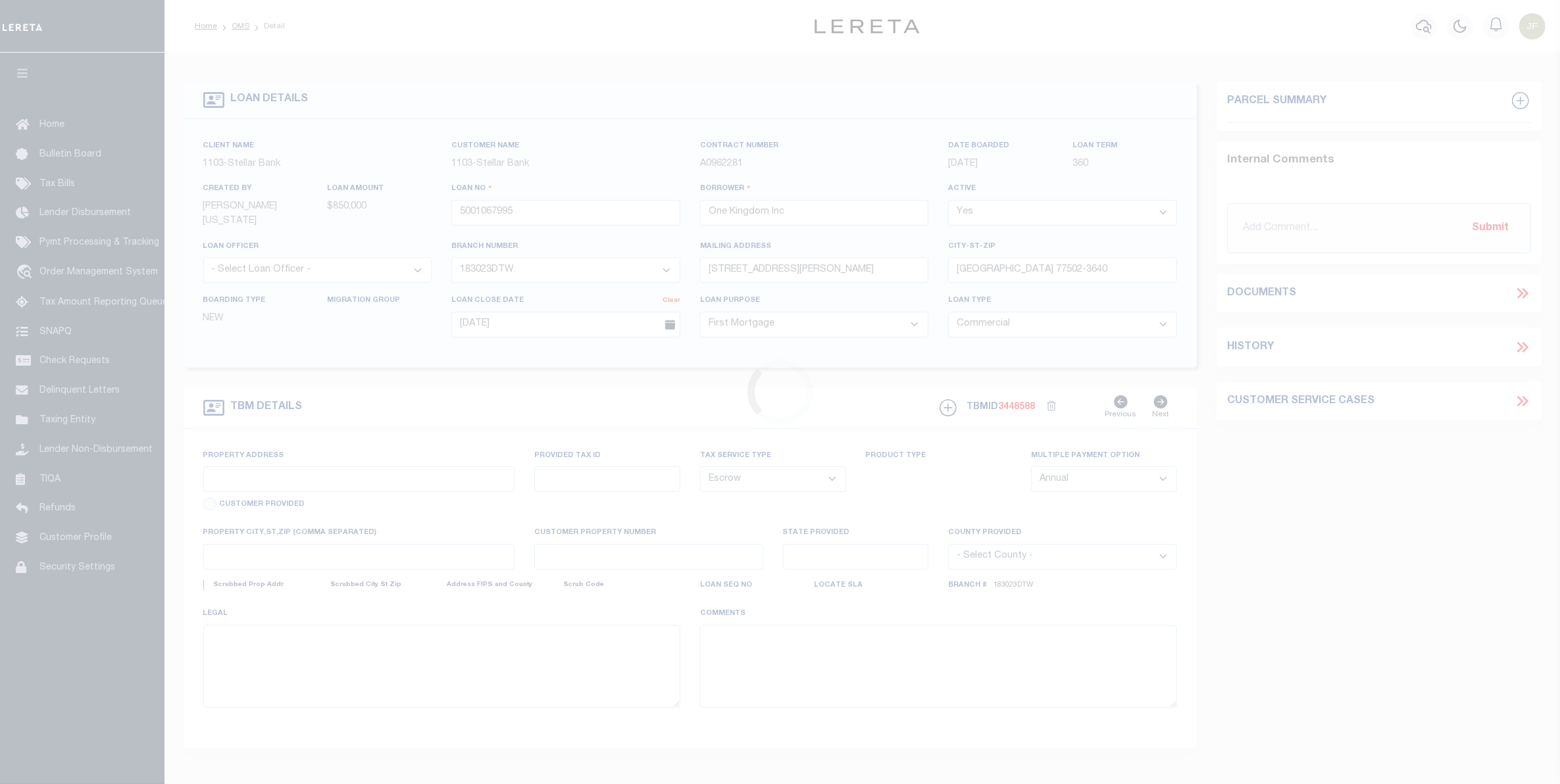
type input "[STREET_ADDRESS]"
type input "7475404090001200 7475404100007200 7475404100008300"
select select
type input "[GEOGRAPHIC_DATA] [GEOGRAPHIC_DATA] 78521"
type input "[GEOGRAPHIC_DATA]"
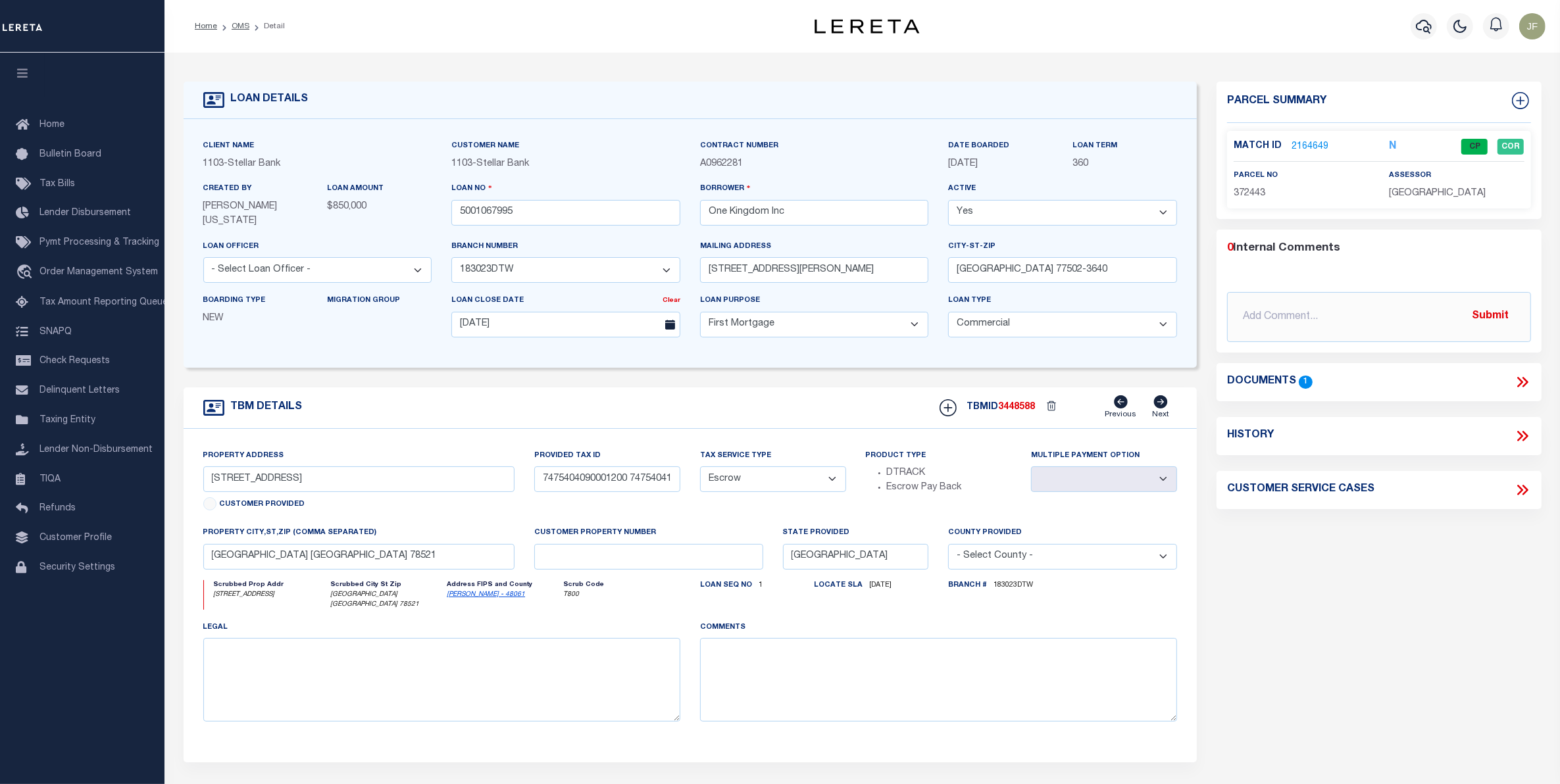
click at [1307, 142] on link "2164649" at bounding box center [1309, 147] width 37 height 14
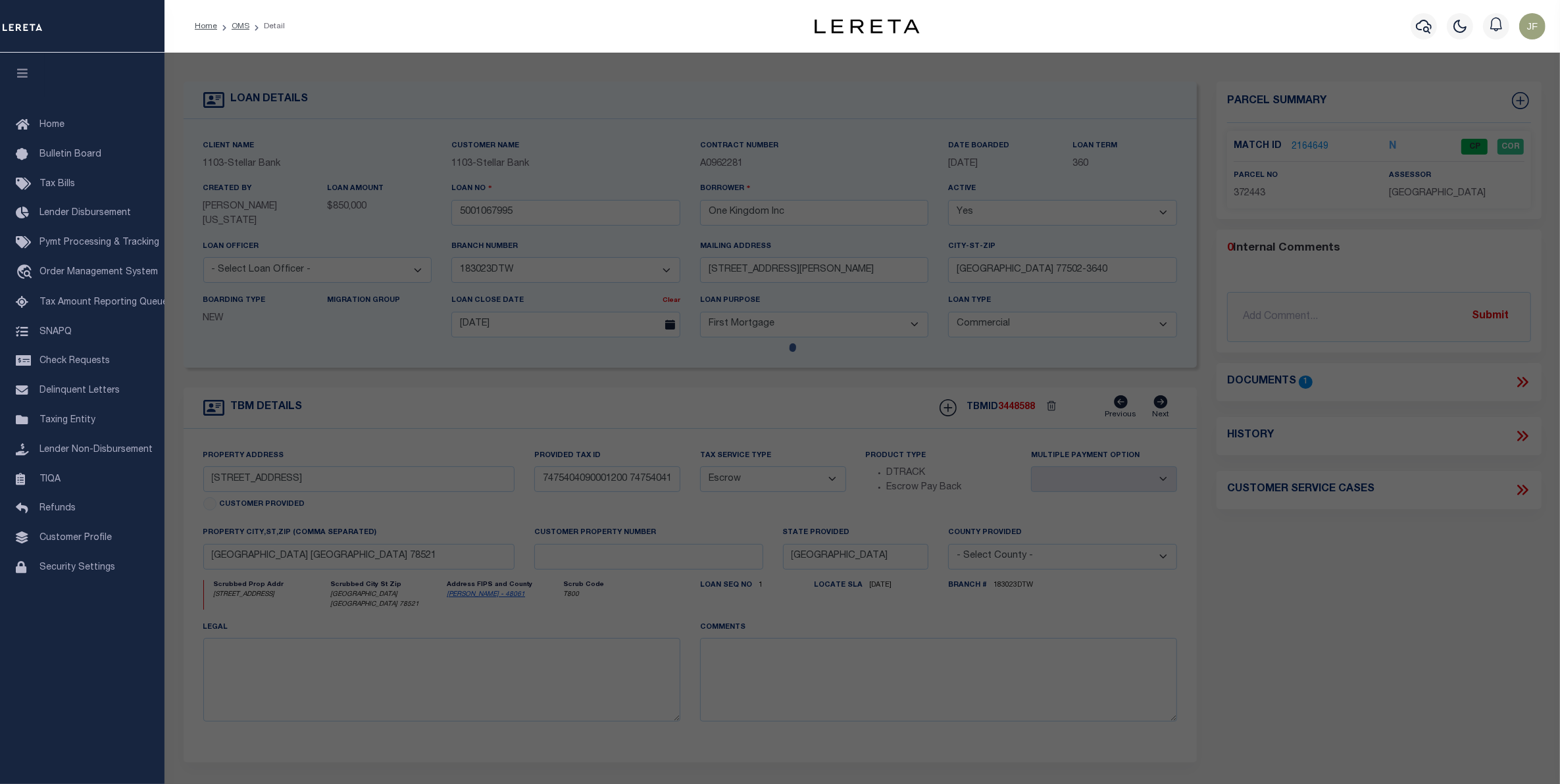
checkbox input "false"
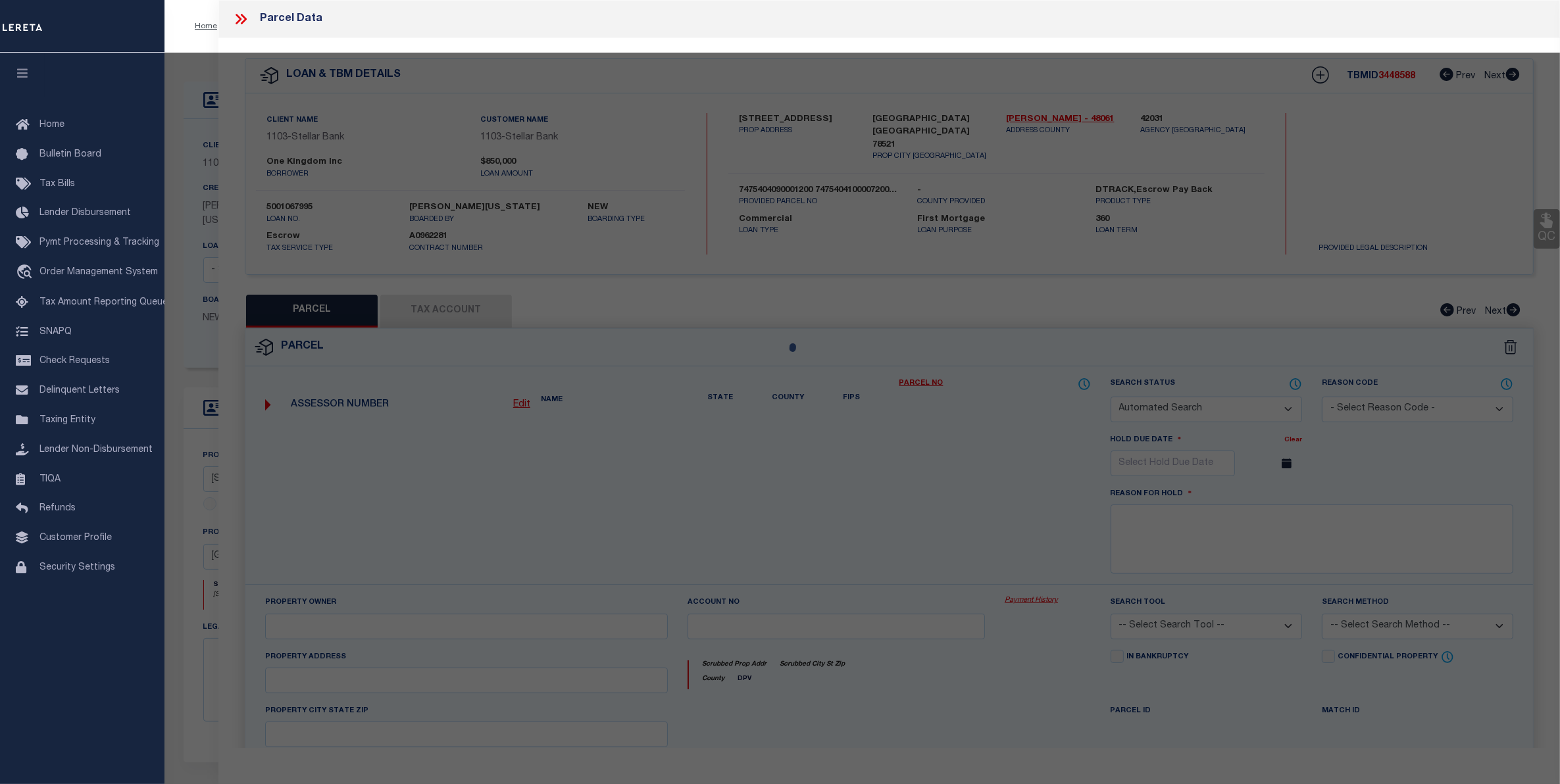
select select "CP"
type input "JAUREGUE JOSE RAMON"
select select "AGW"
select select "ADD"
type input "715 N MEDFORD,"
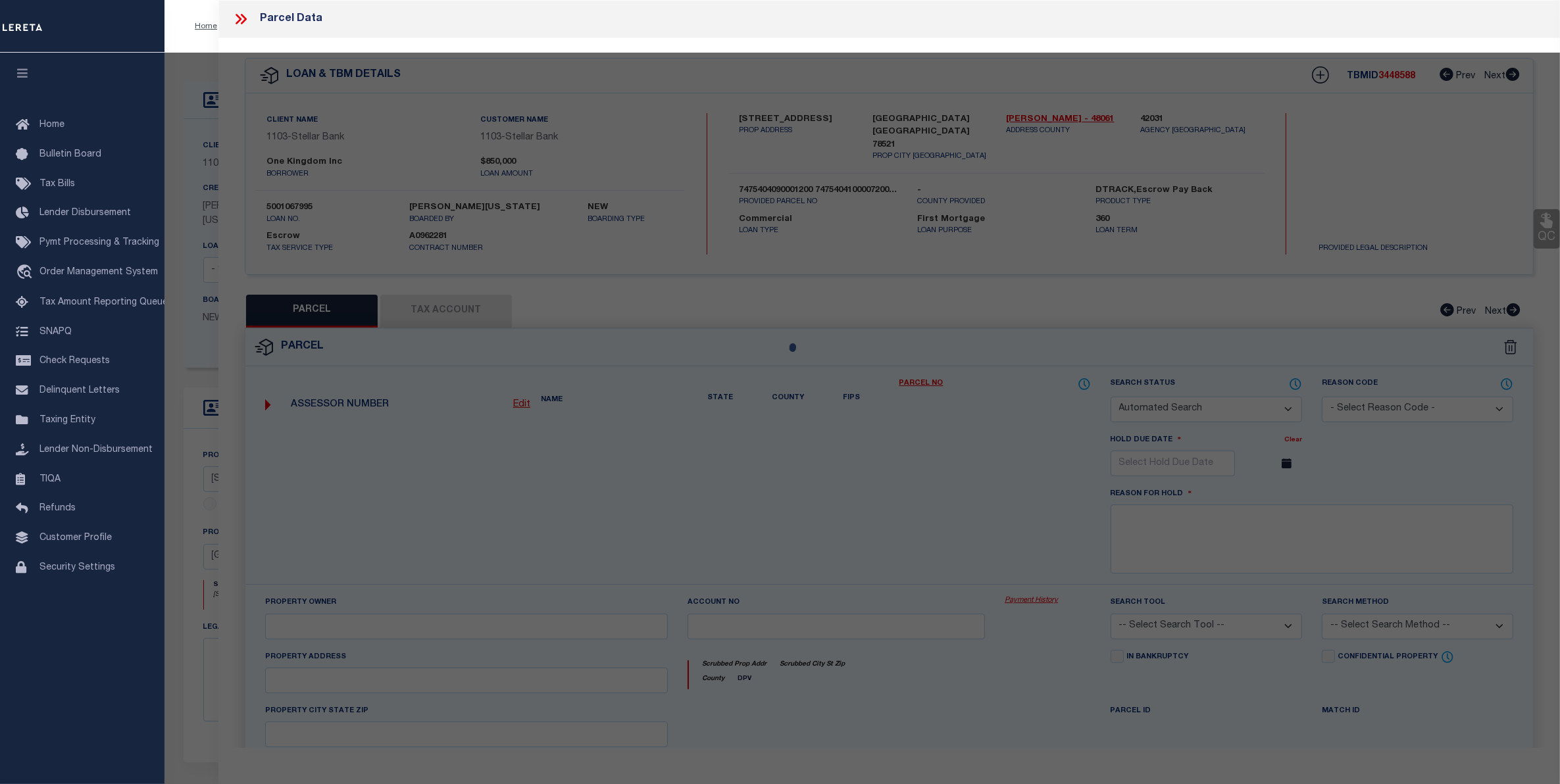
type input "BROWNSVILLE TX"
type textarea "EL JARDIN RESUBDIVISION PT LOT 7 BLK 410, 10.15 ACRES OUT OF 32.2600 ACRES"
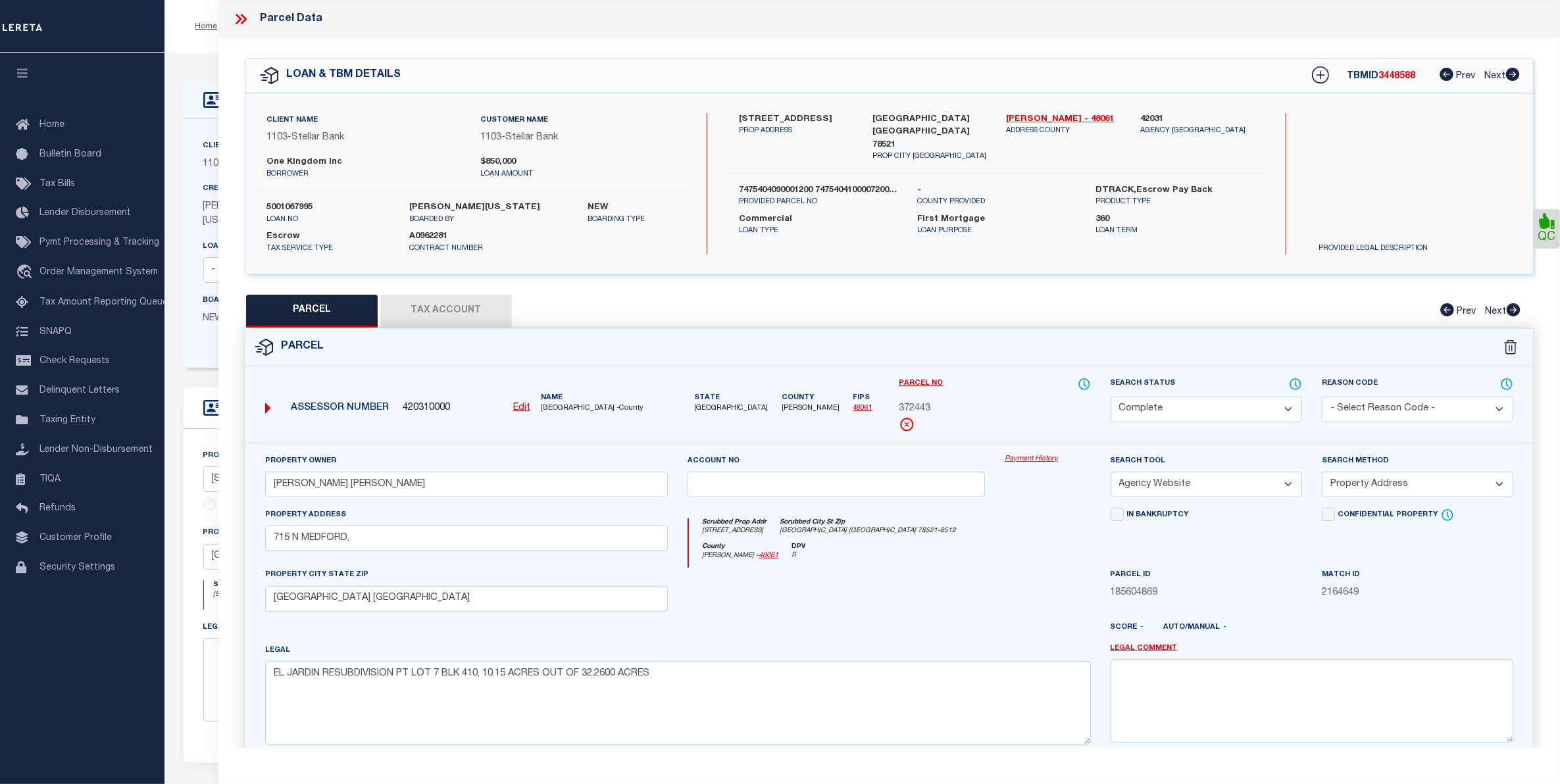
click at [1029, 458] on link "Payment History" at bounding box center [1048, 459] width 87 height 11
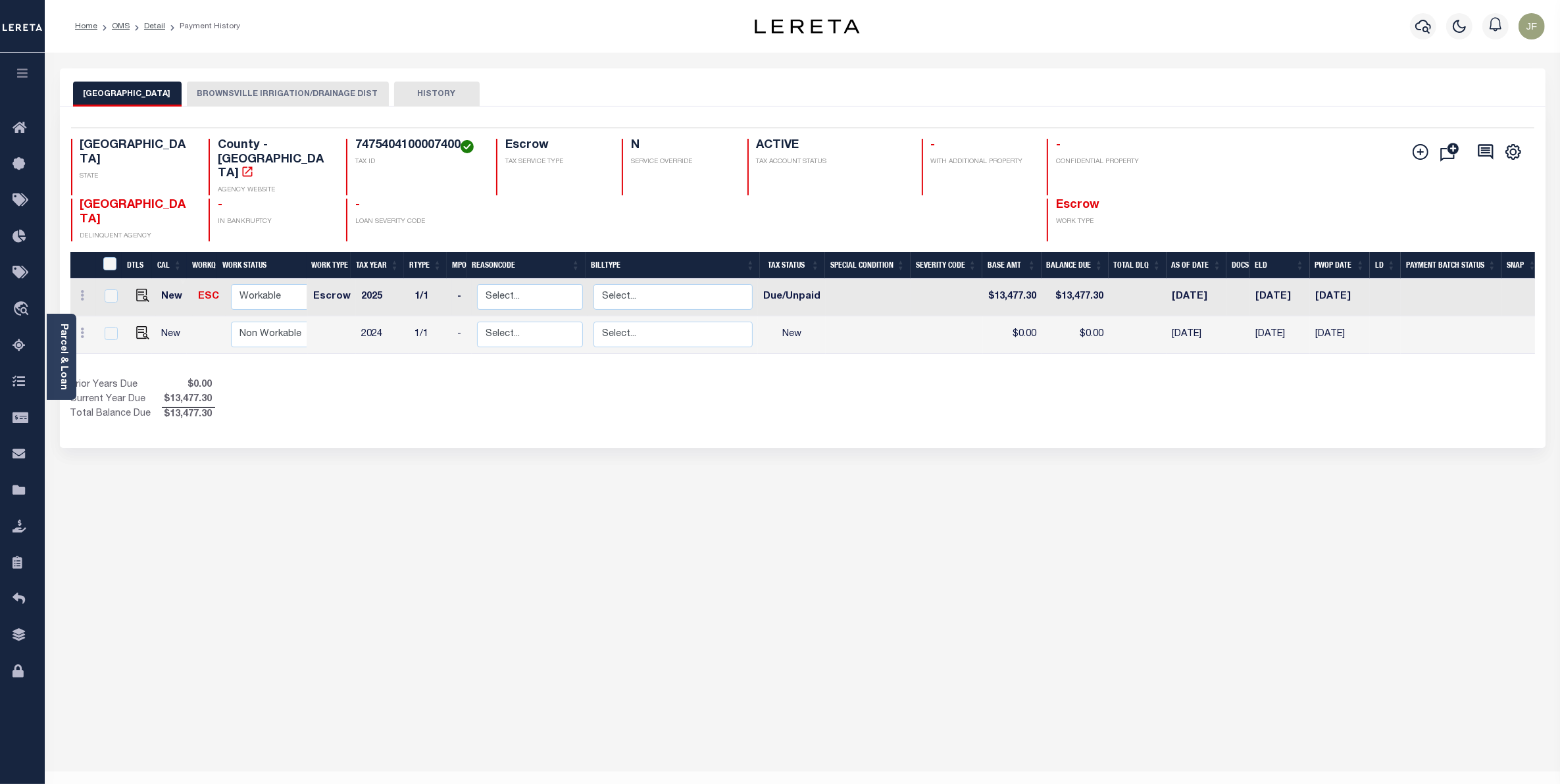
drag, startPoint x: 1255, startPoint y: 273, endPoint x: 1303, endPoint y: 270, distance: 48.1
click at [1303, 278] on td "[DATE]" at bounding box center [1280, 297] width 60 height 37
checkbox input "true"
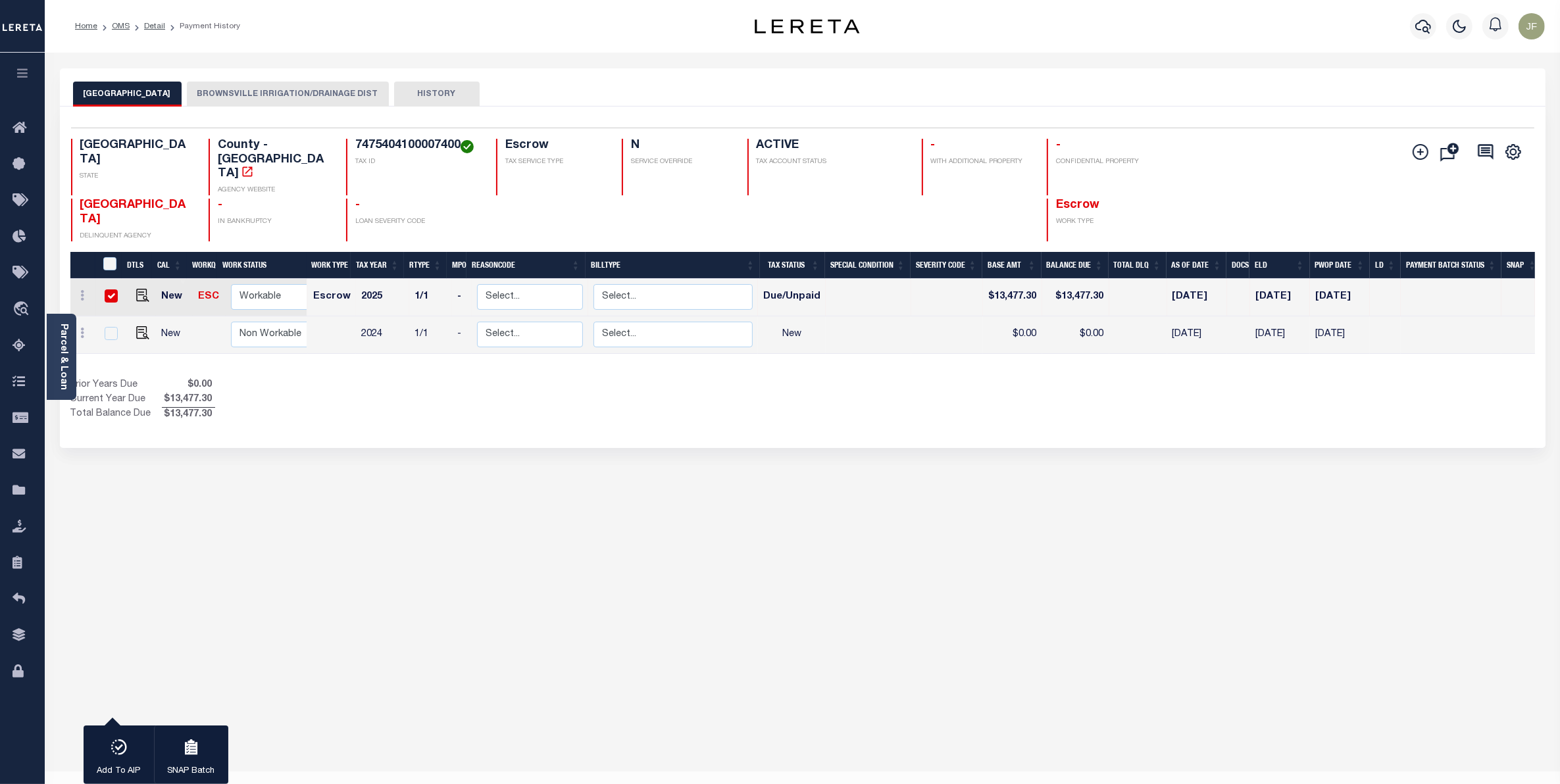
drag, startPoint x: 1366, startPoint y: 270, endPoint x: 1317, endPoint y: 281, distance: 50.2
click at [1317, 281] on td "[DATE]" at bounding box center [1340, 297] width 61 height 37
checkbox input "false"
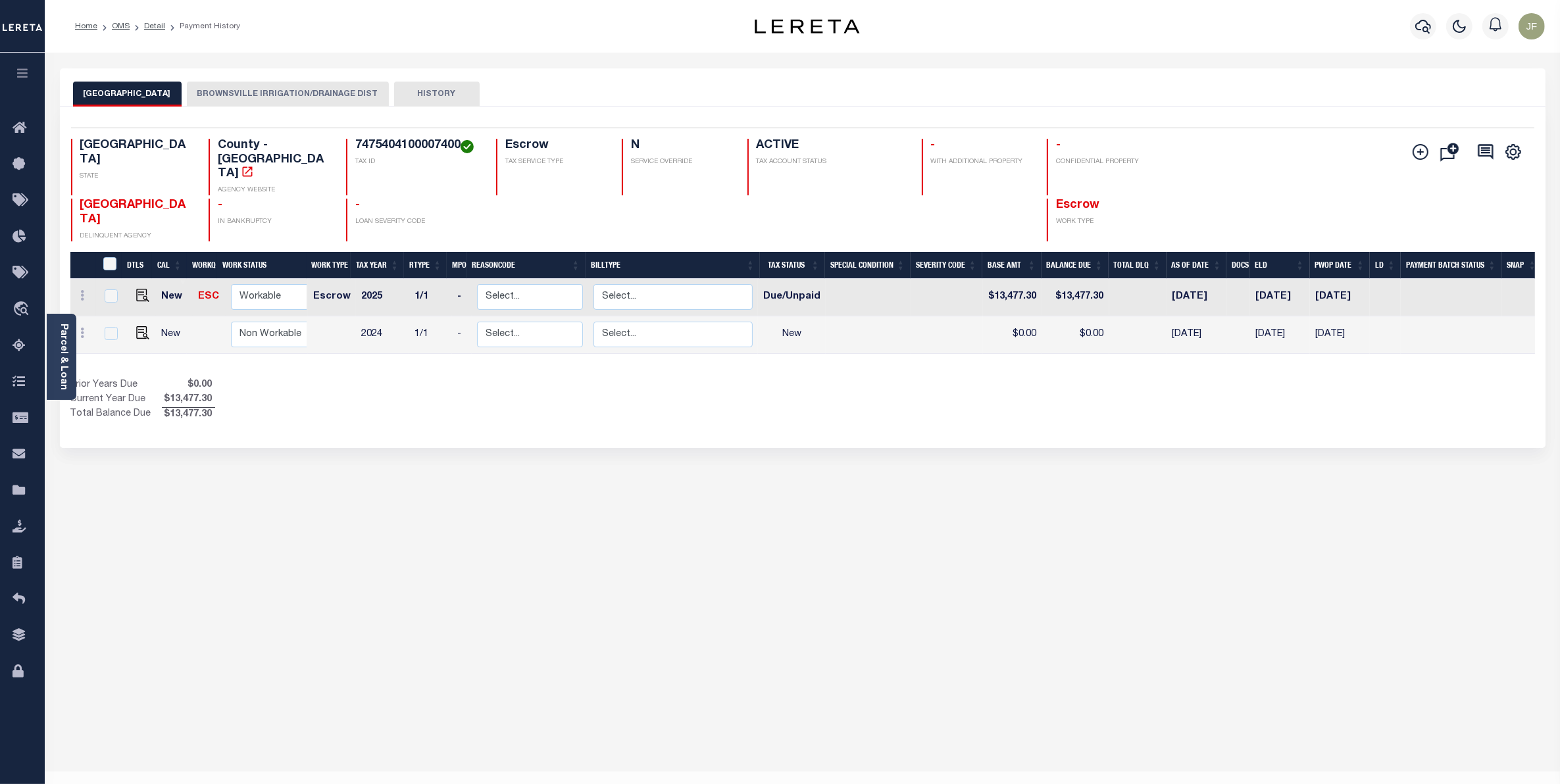
click at [1287, 349] on div "DTLS CAL WorkQ Work Status Work Type Tax Year RType MPO ReasonCode BillType Tax…" at bounding box center [802, 337] width 1464 height 170
click at [76, 362] on div "Parcel & Loan" at bounding box center [62, 357] width 29 height 86
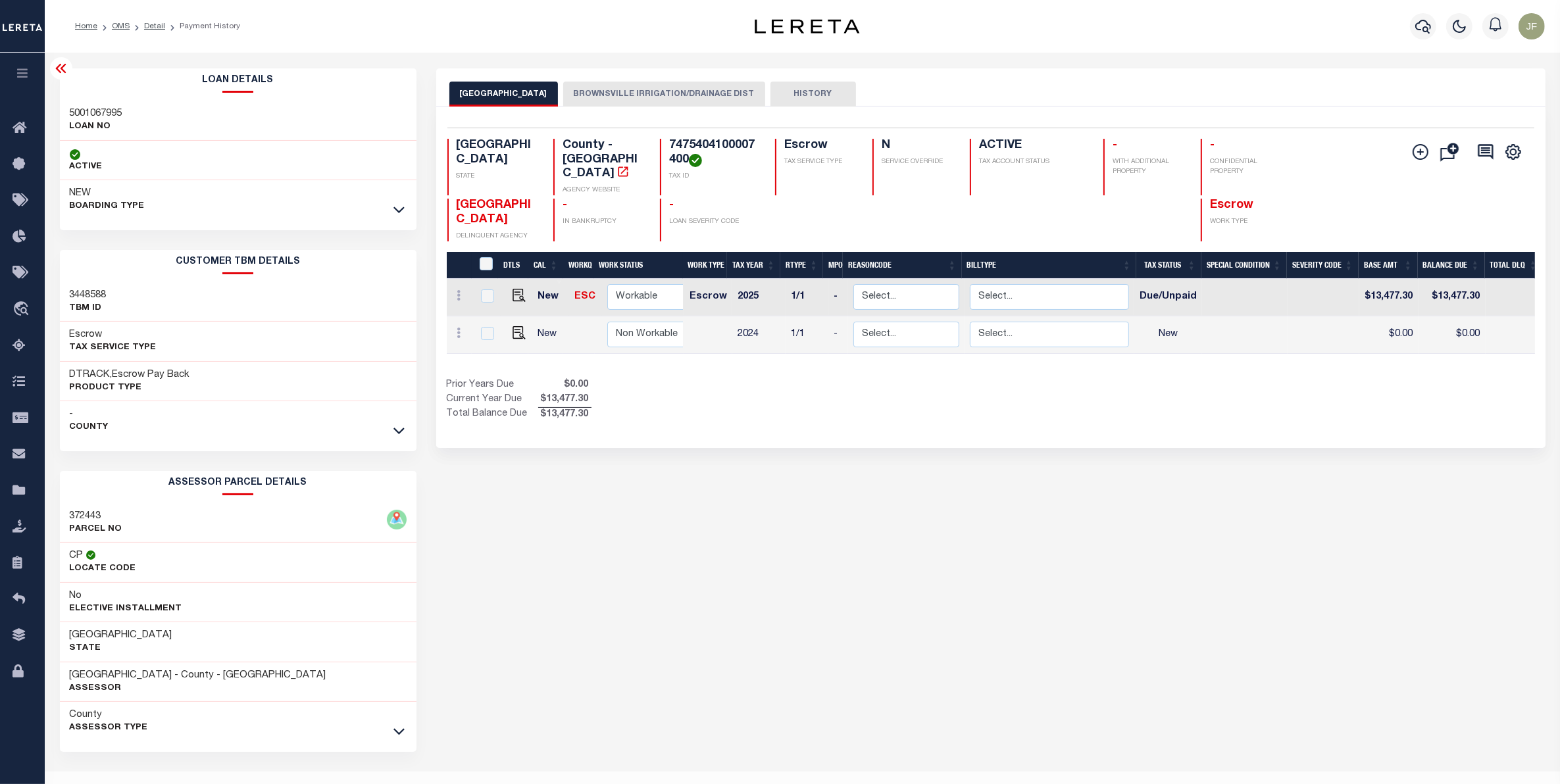
click at [59, 73] on icon at bounding box center [60, 68] width 10 height 10
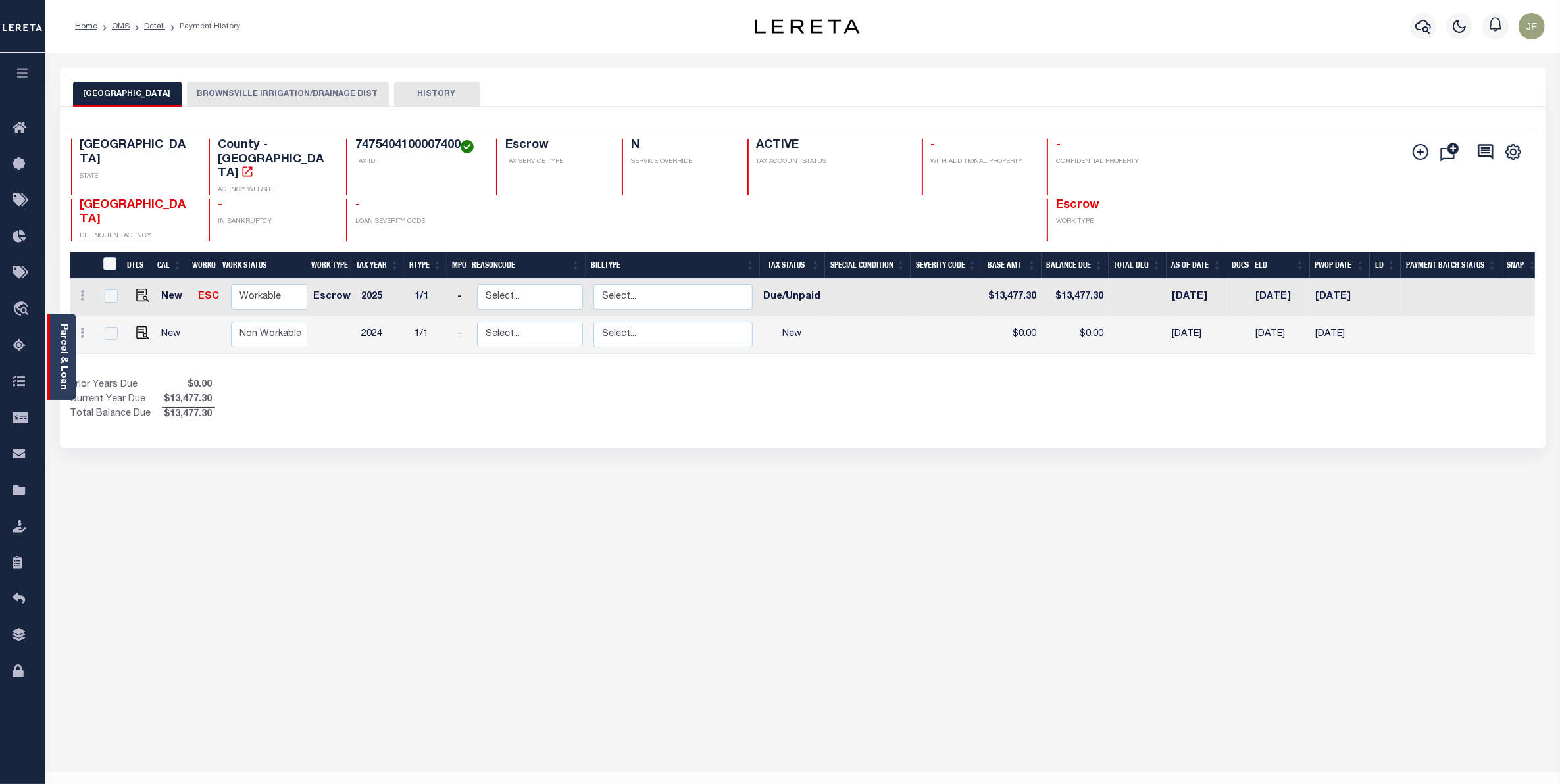
click at [56, 352] on div "Parcel & Loan" at bounding box center [62, 357] width 29 height 86
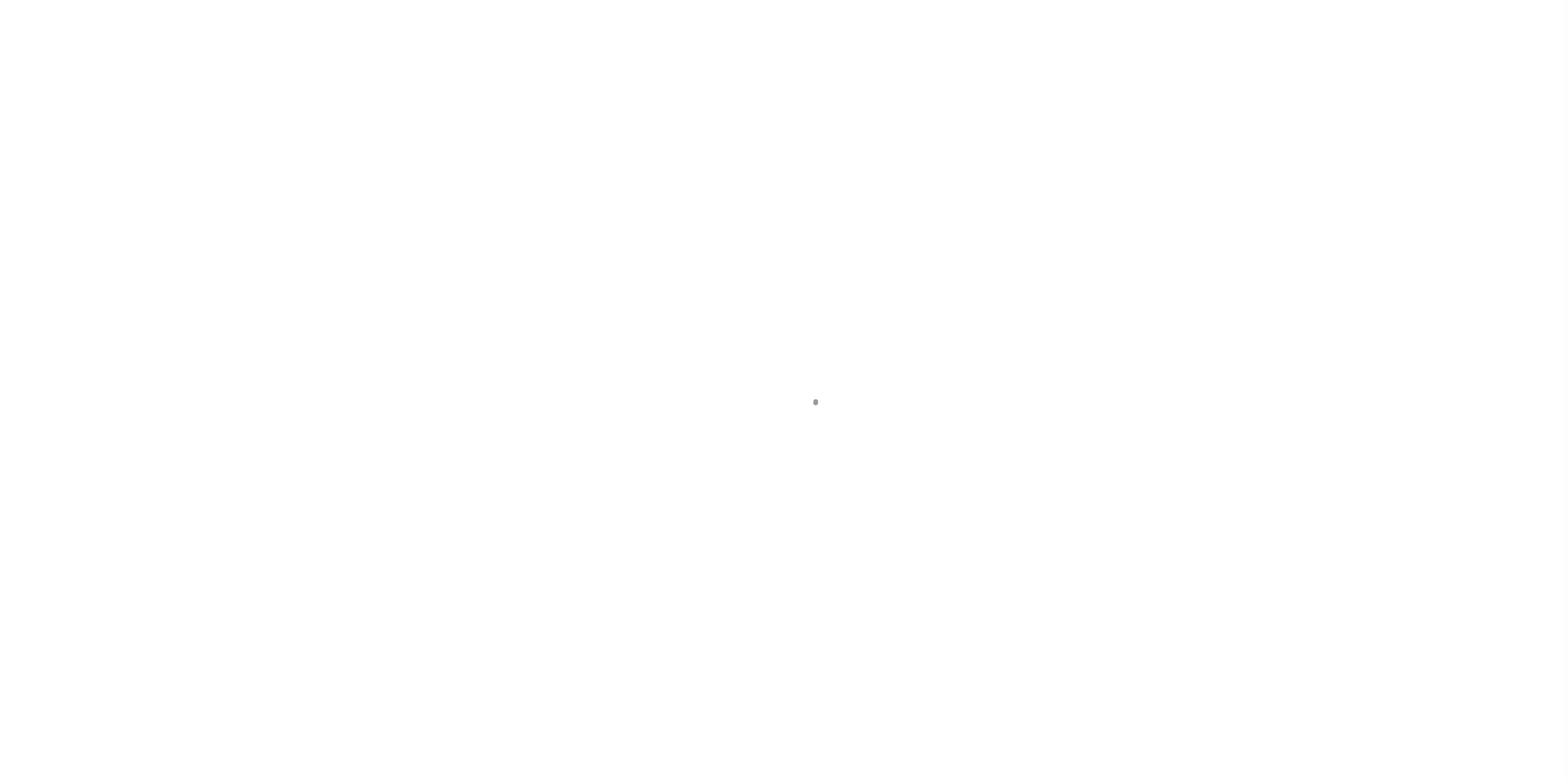
select select "NJ"
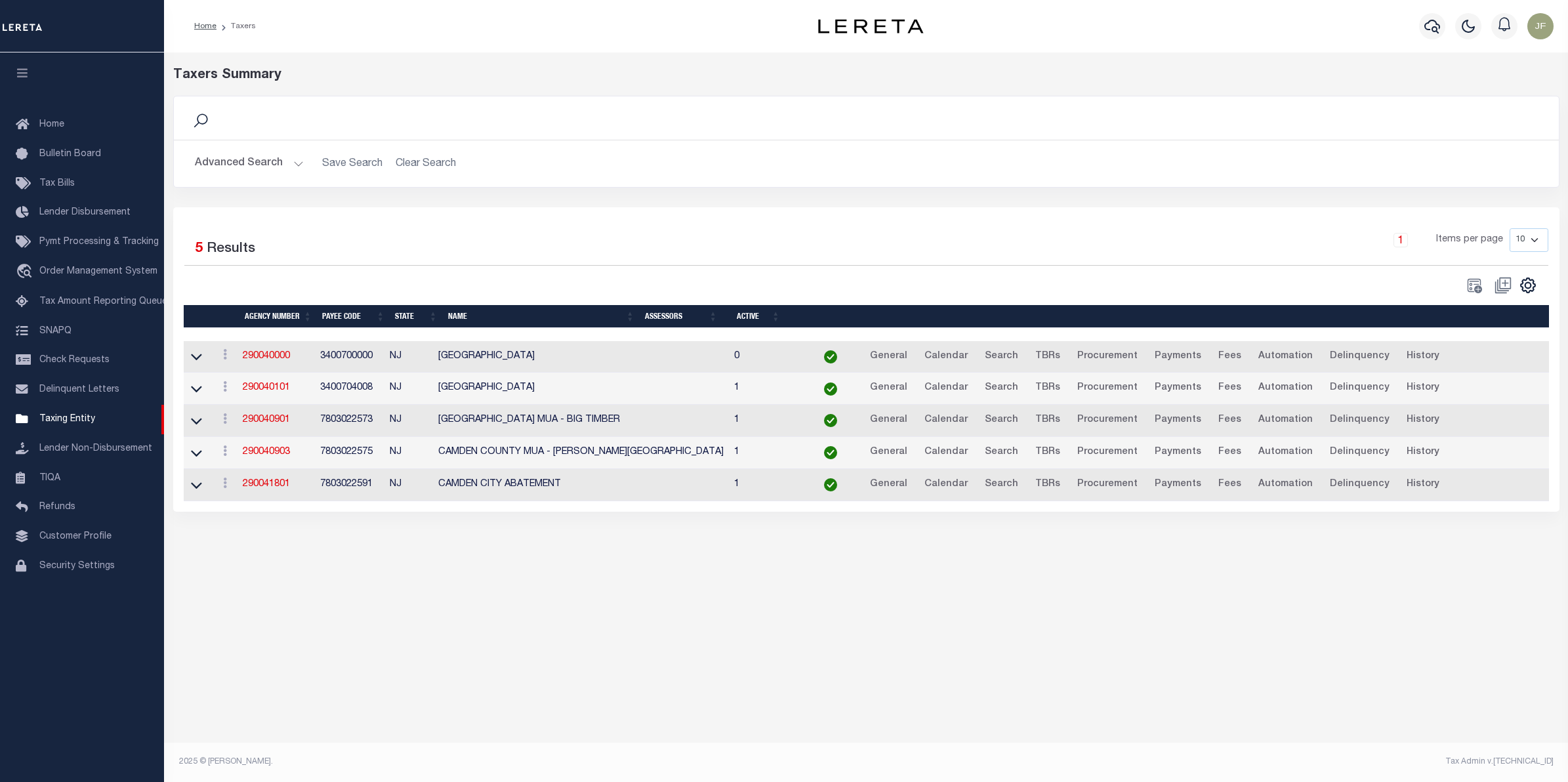
click at [276, 163] on button "Advanced Search" at bounding box center [249, 163] width 109 height 26
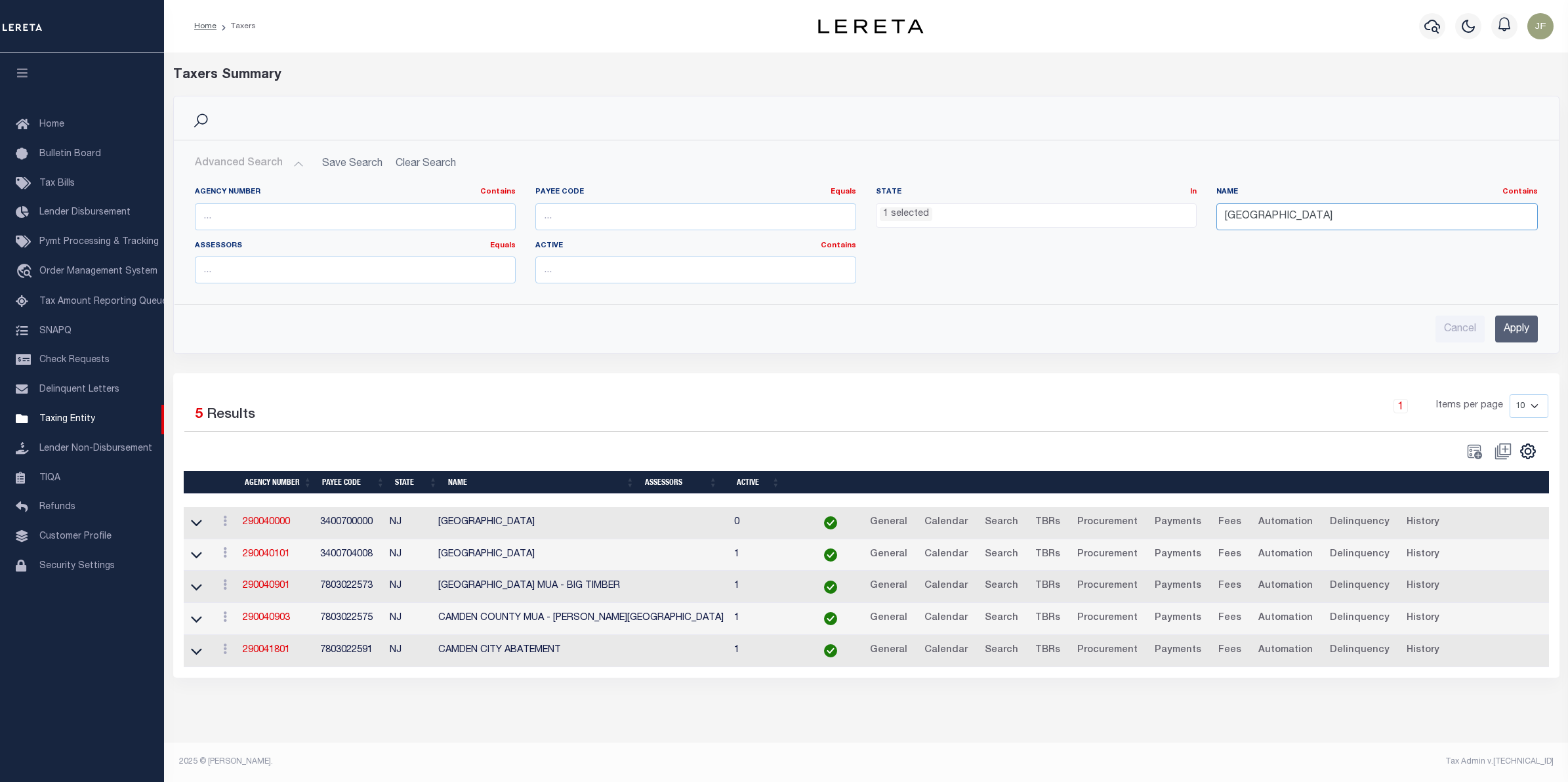
drag, startPoint x: 1265, startPoint y: 218, endPoint x: 1081, endPoint y: 227, distance: 184.2
click at [1081, 227] on div "Agency Number Contains Contains Is Payee Code Equals Equals Is Not Equal To Is …" at bounding box center [866, 240] width 1363 height 107
type input "[PERSON_NAME]"
click at [1030, 210] on ul "1 selected" at bounding box center [1036, 213] width 319 height 18
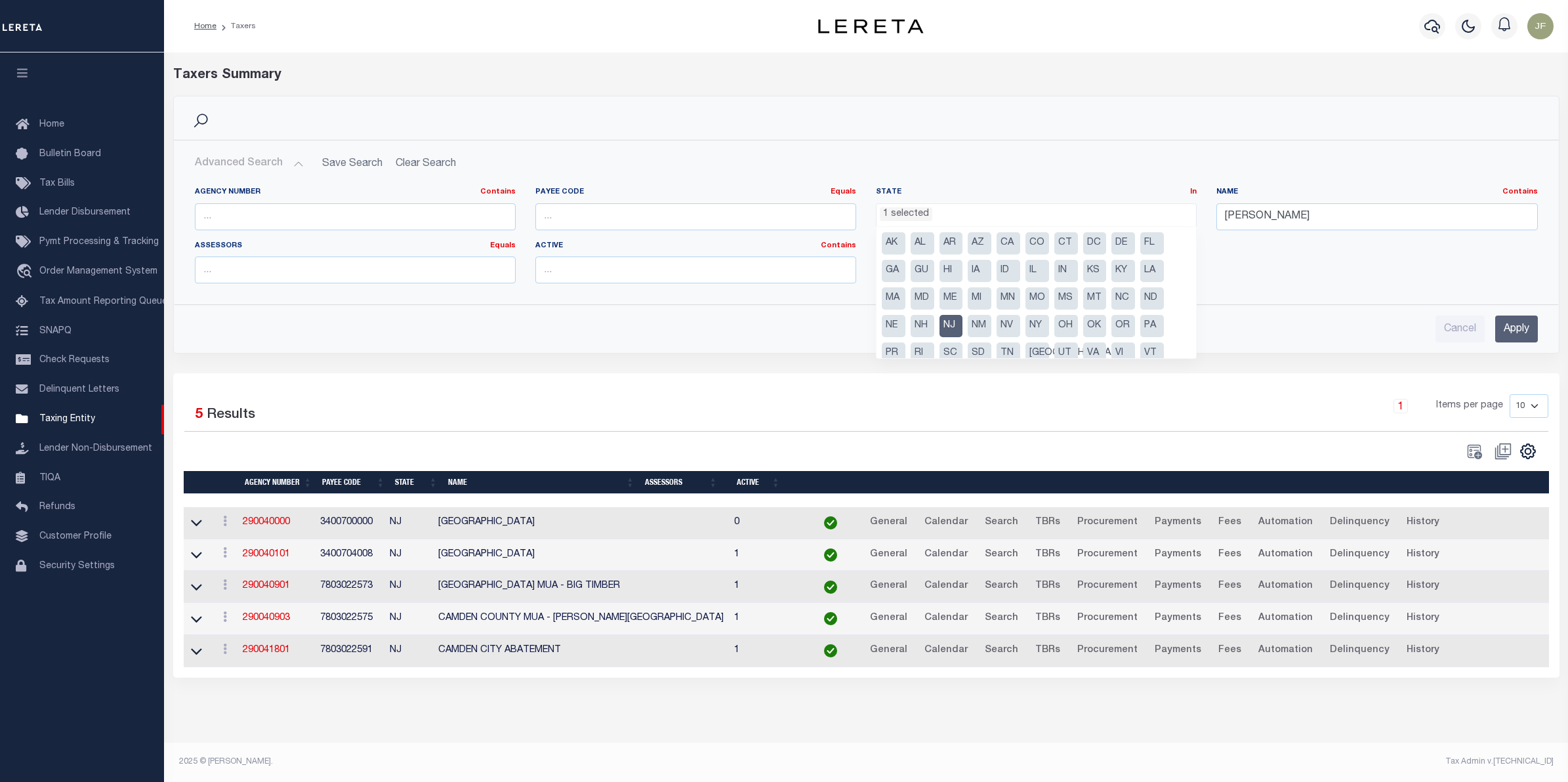
drag, startPoint x: 949, startPoint y: 316, endPoint x: 978, endPoint y: 309, distance: 29.8
click at [950, 316] on li "NJ" at bounding box center [951, 326] width 23 height 23
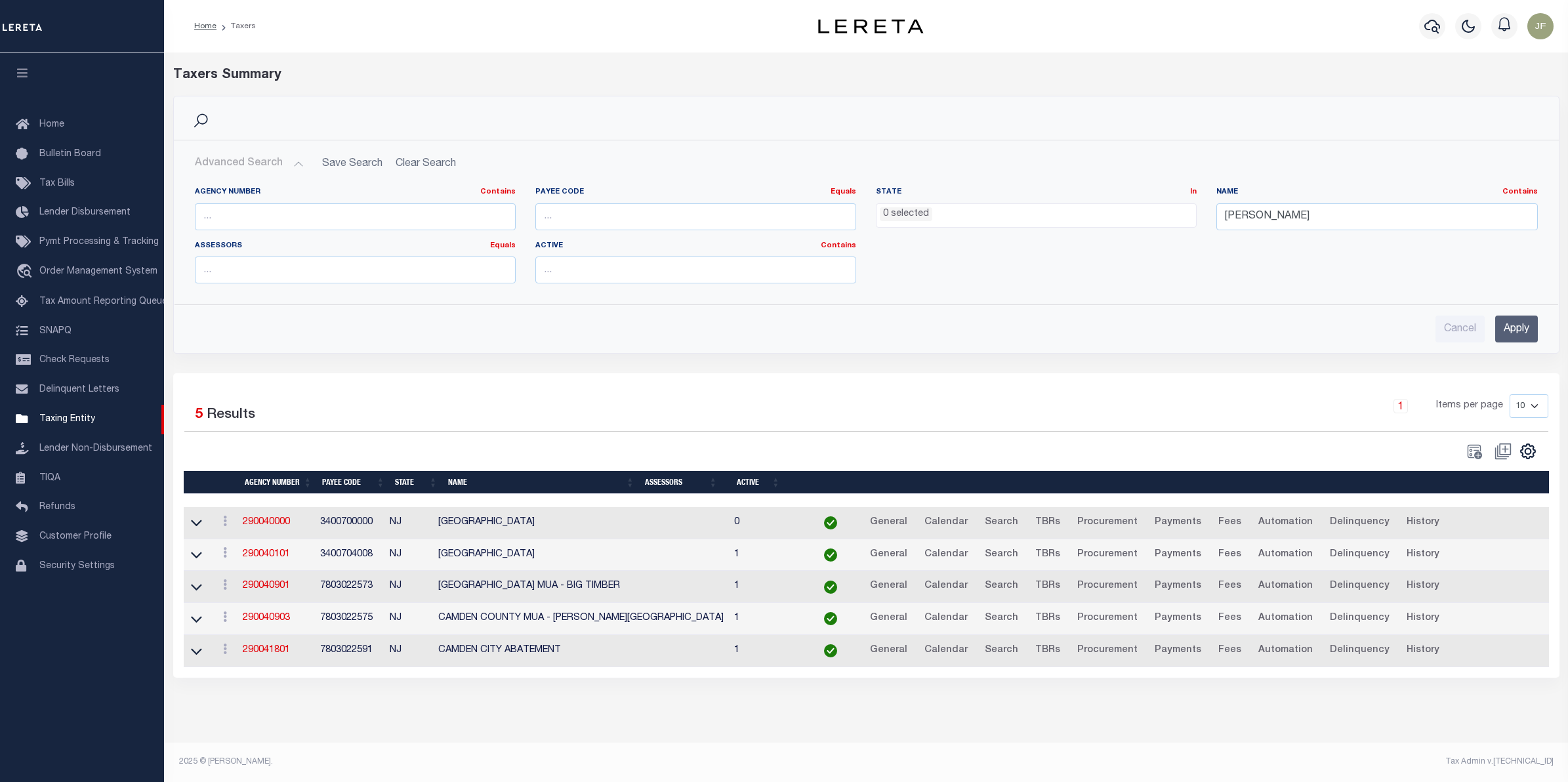
click at [1515, 322] on input "Apply" at bounding box center [1516, 329] width 42 height 27
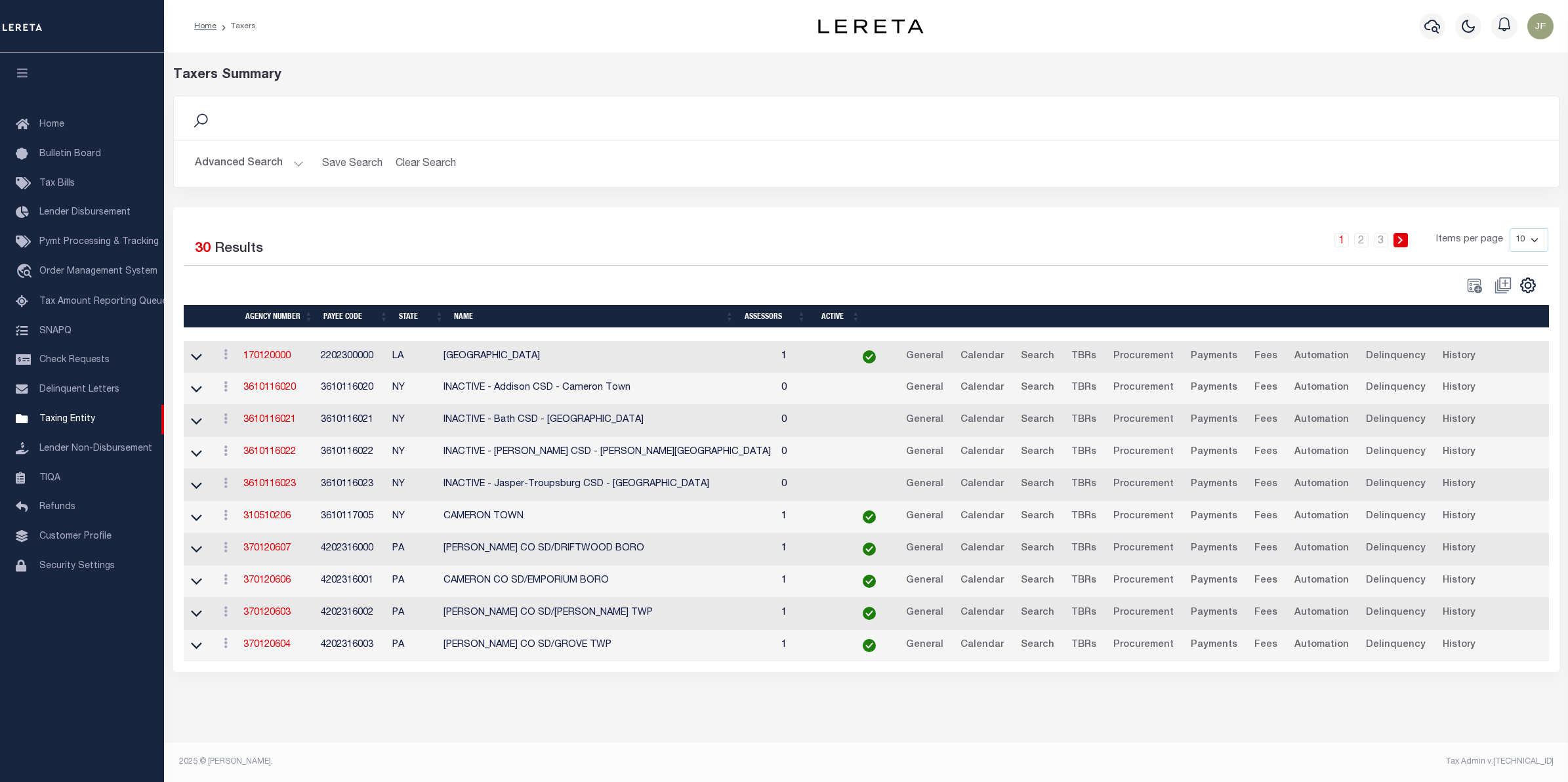
click at [262, 163] on button "Advanced Search" at bounding box center [249, 163] width 109 height 26
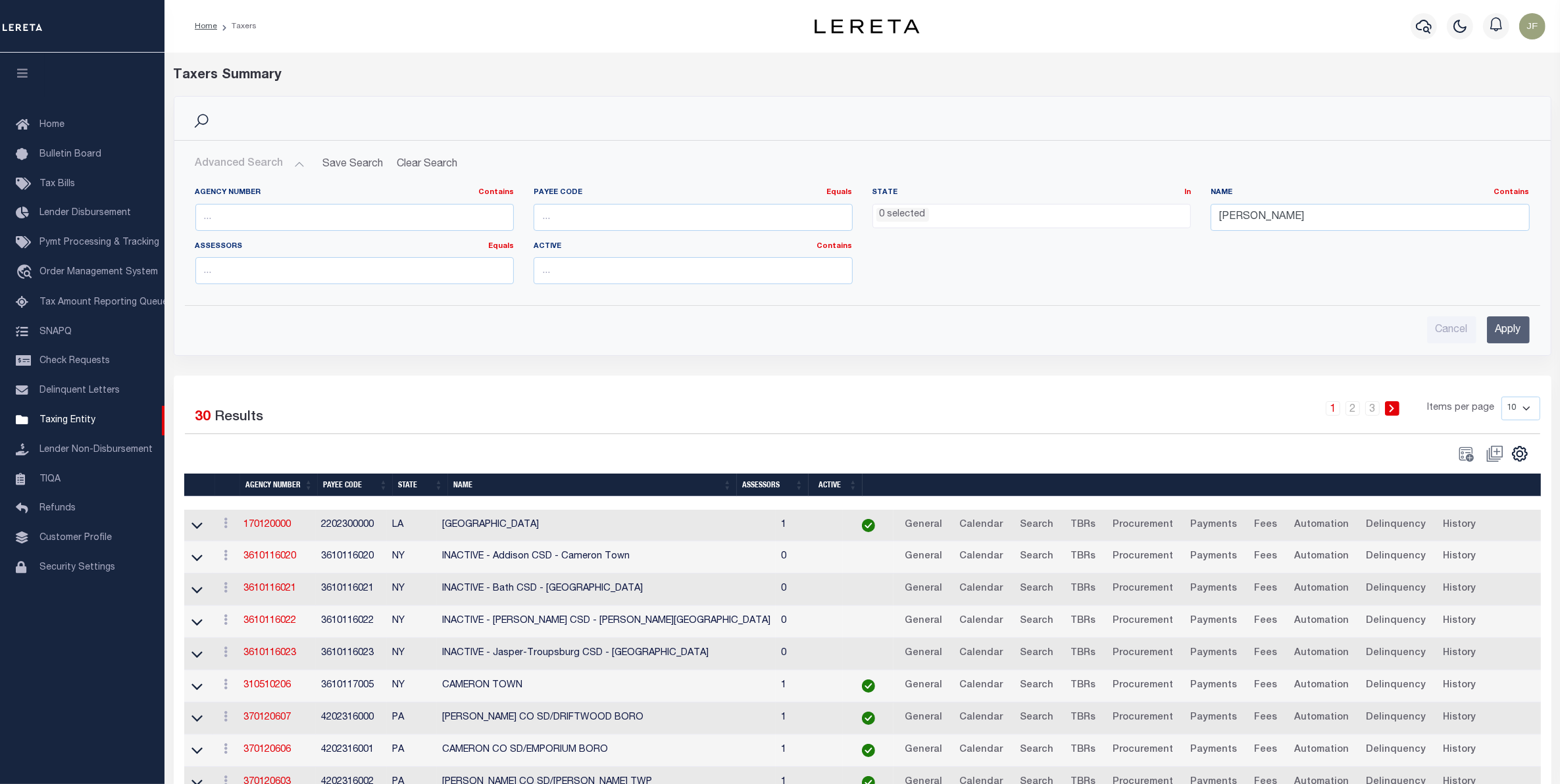
click at [972, 219] on ul "0 selected" at bounding box center [1031, 213] width 317 height 18
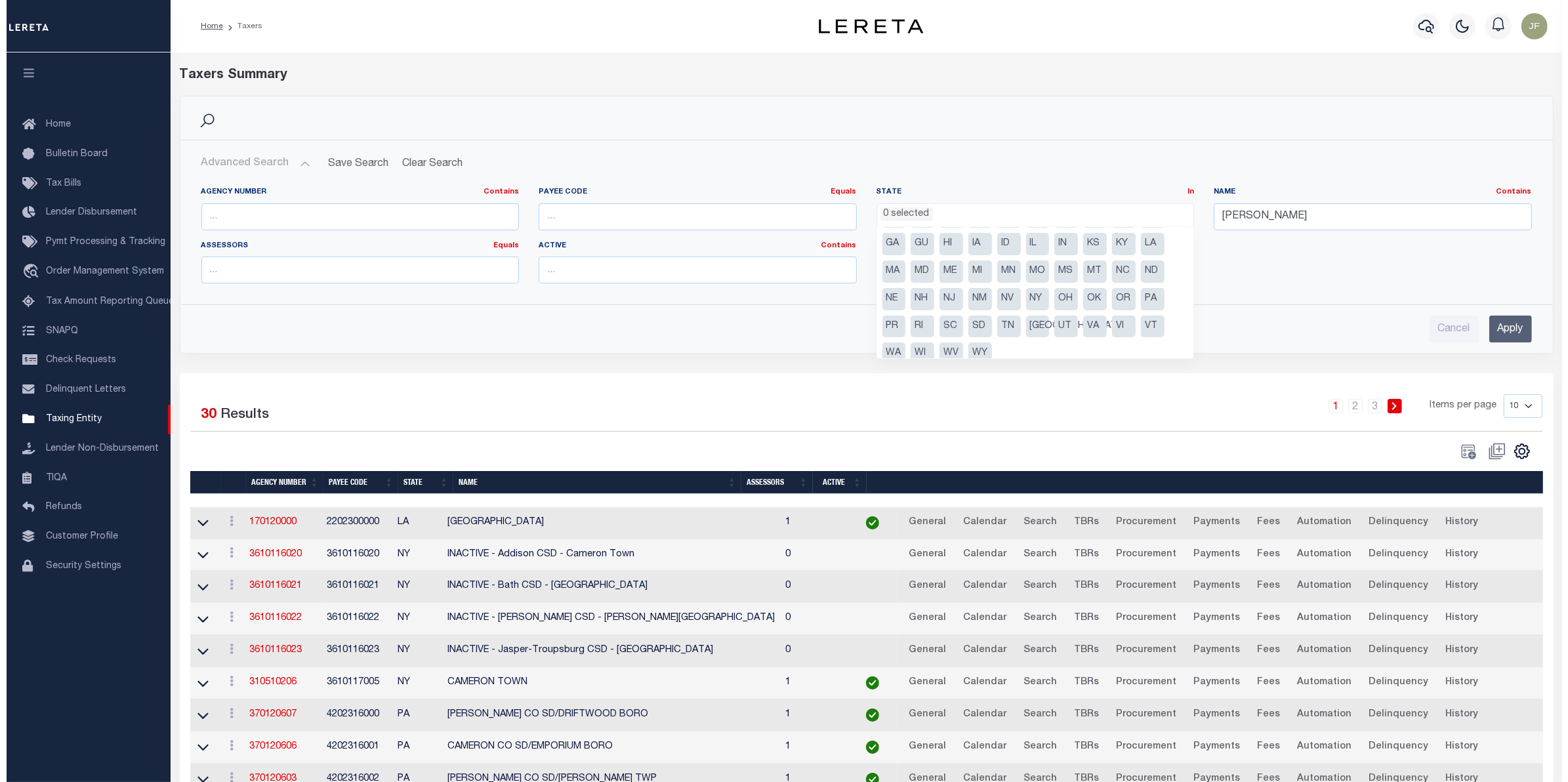
scroll to position [38, 0]
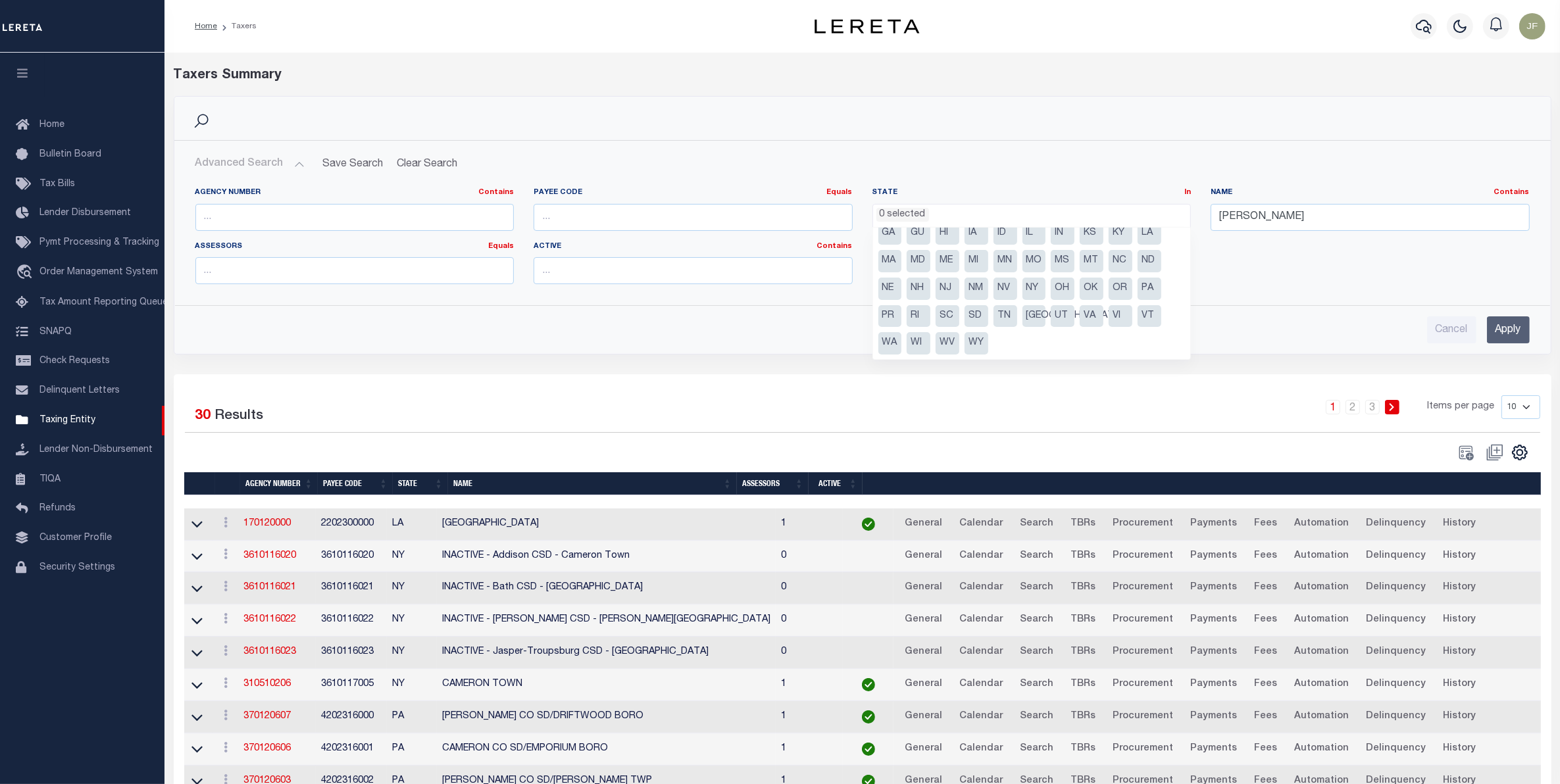
click at [1044, 317] on li "[GEOGRAPHIC_DATA]" at bounding box center [1034, 316] width 23 height 23
select select "[GEOGRAPHIC_DATA]"
click at [1521, 325] on input "Apply" at bounding box center [1508, 330] width 43 height 27
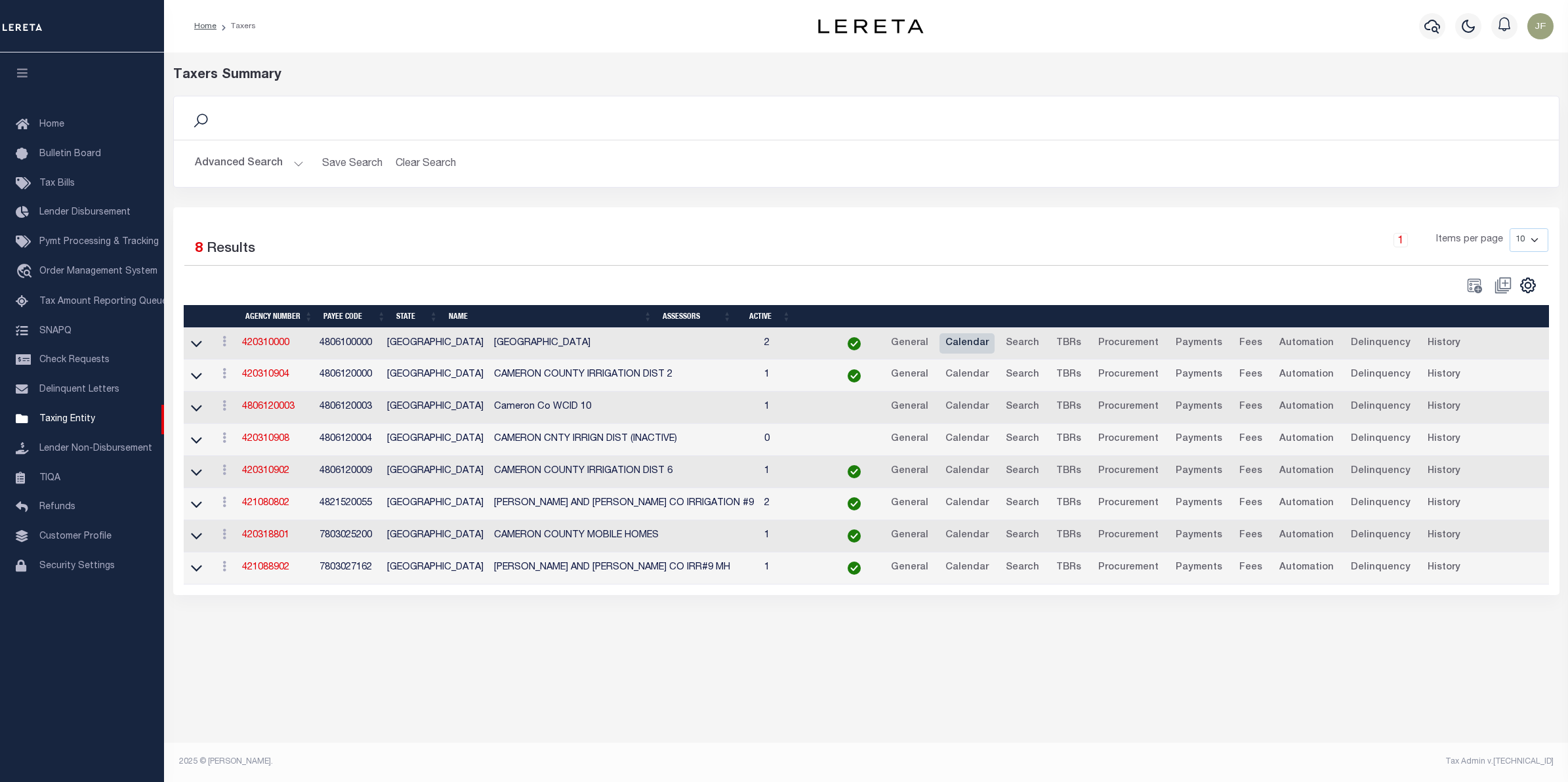
click at [939, 351] on link "Calendar" at bounding box center [966, 343] width 55 height 21
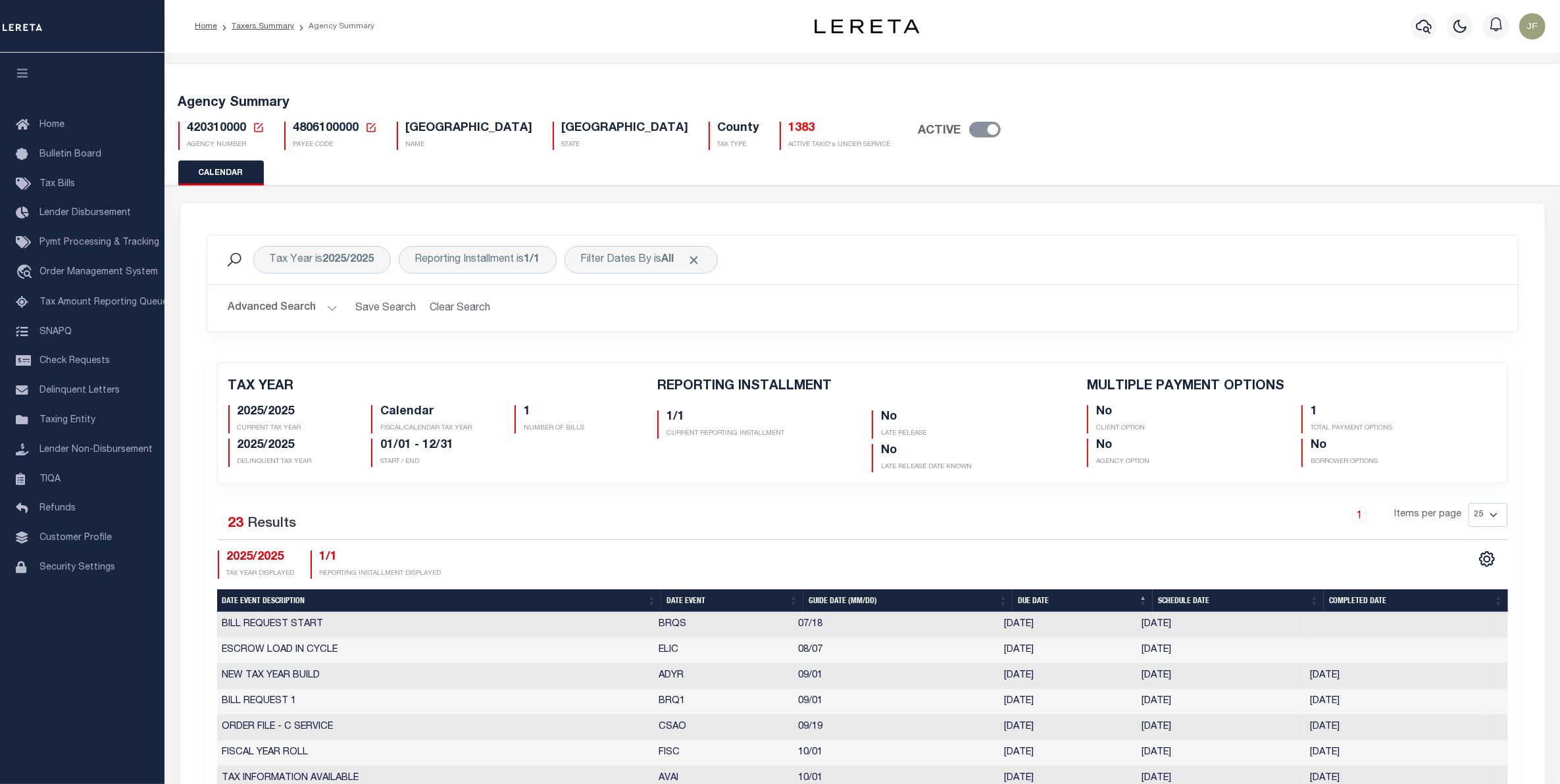
checkbox input "false"
type input "1"
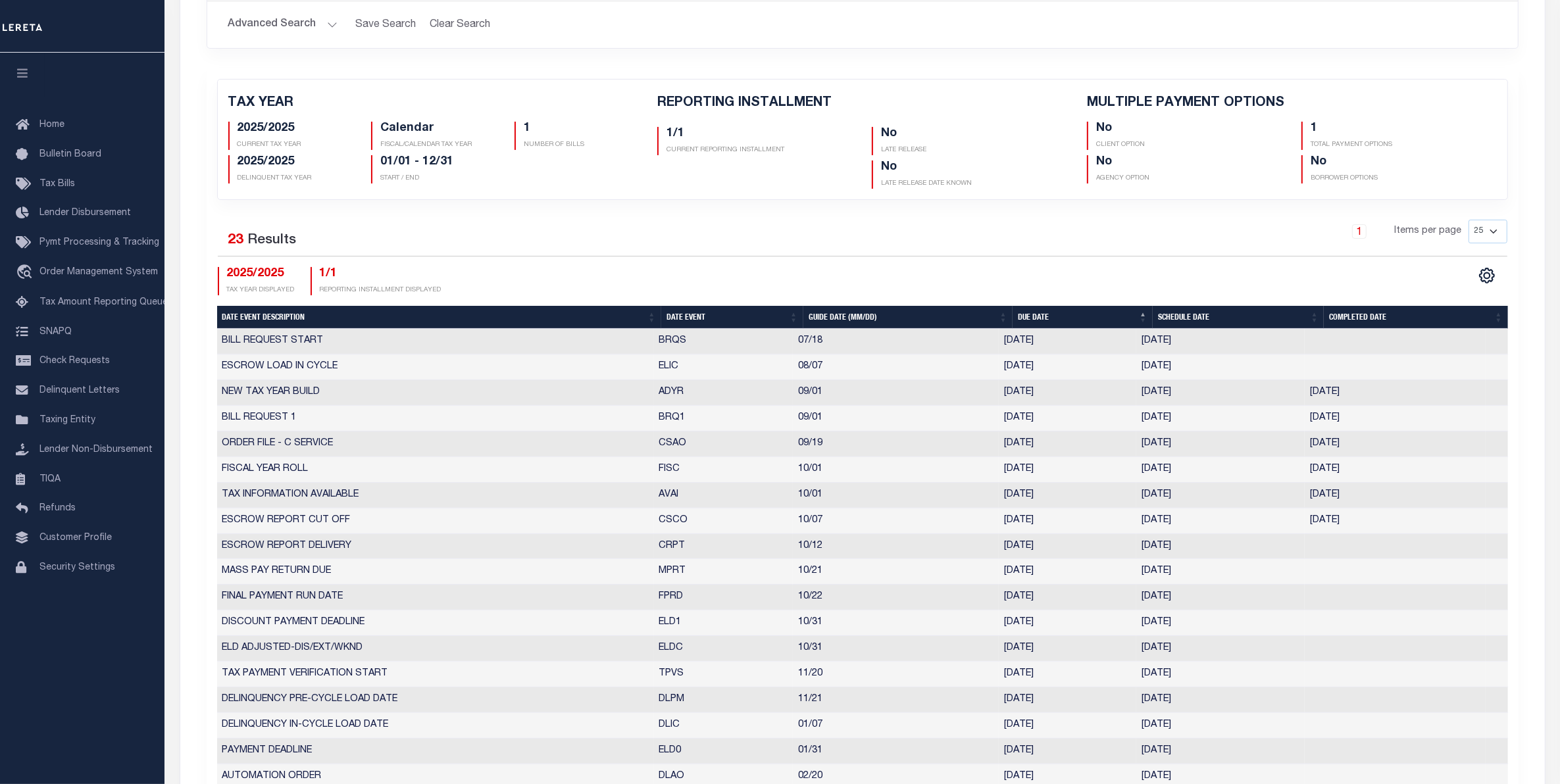
scroll to position [164, 0]
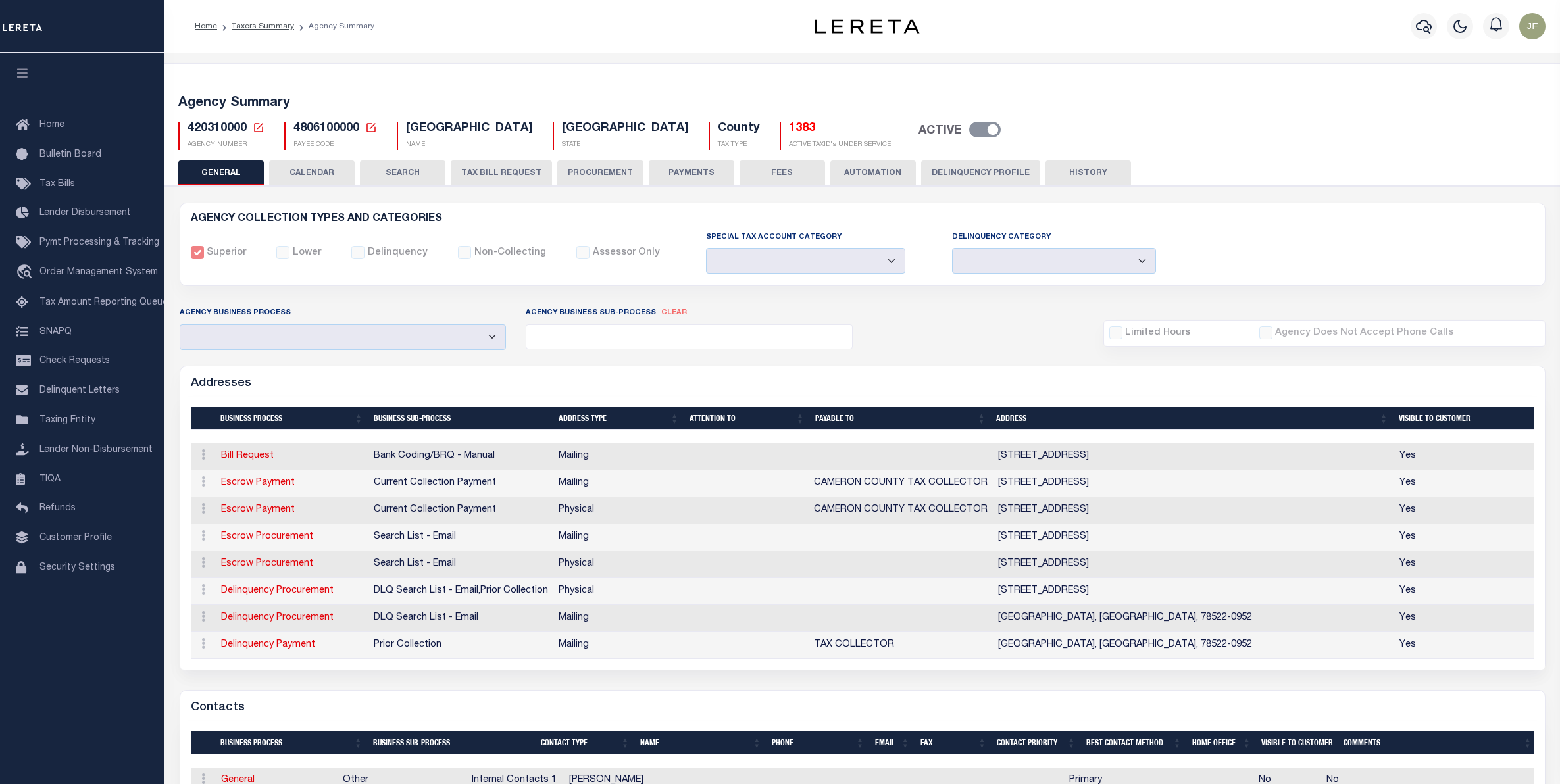
select select
click at [312, 175] on button "CALENDAR" at bounding box center [312, 173] width 86 height 25
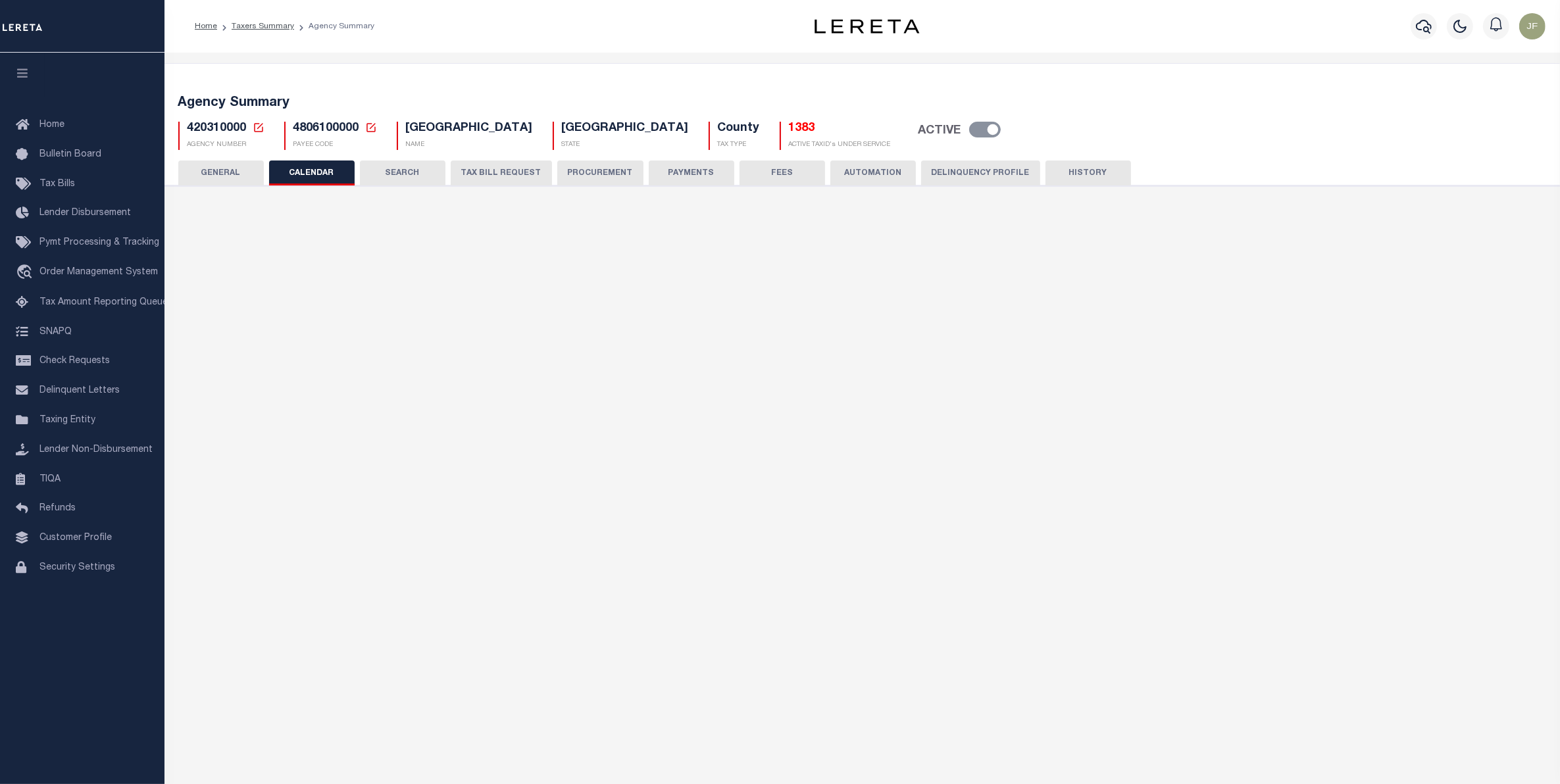
checkbox input "false"
type input "1"
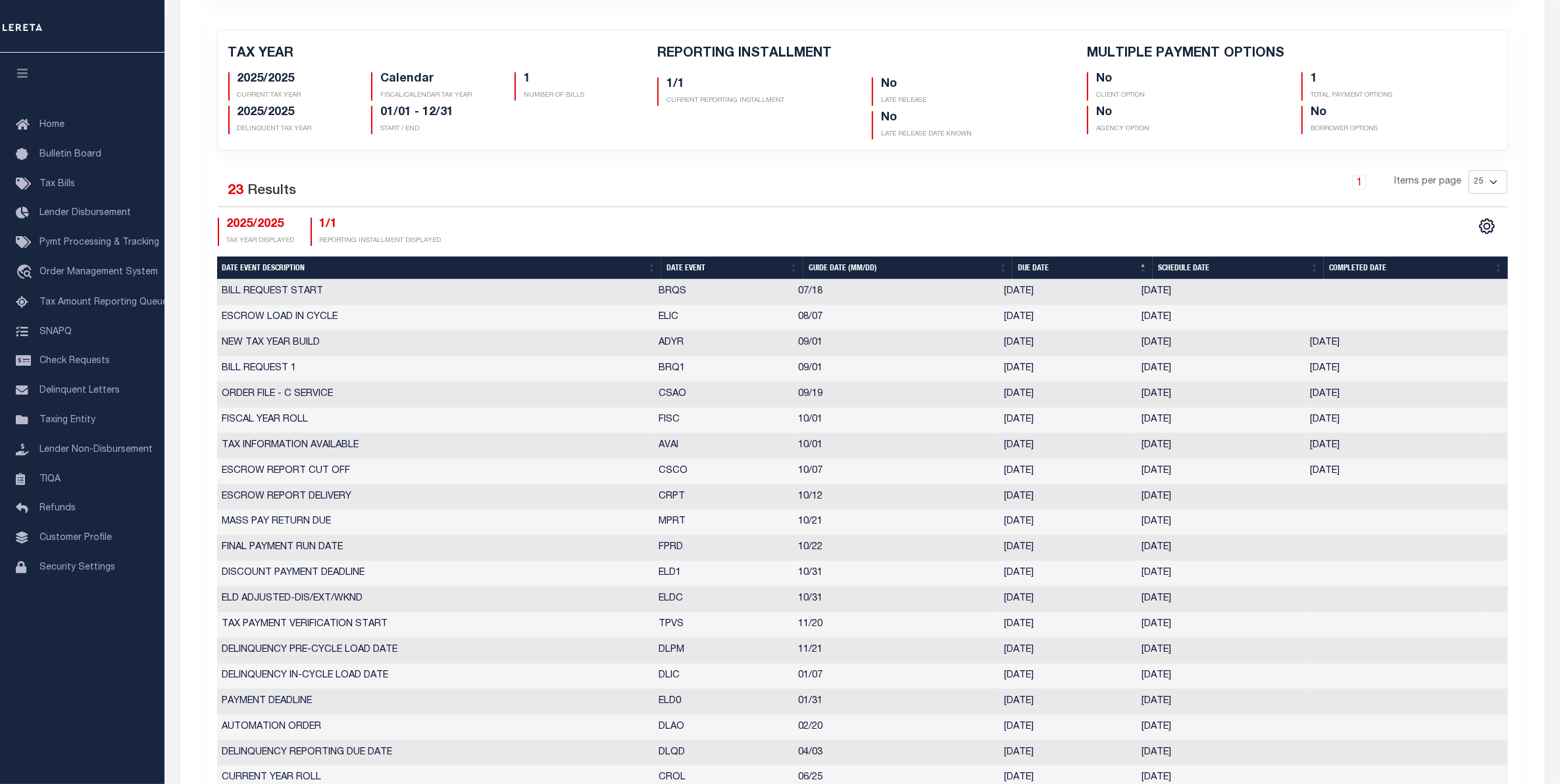
scroll to position [411, 0]
